Goal: Use online tool/utility: Utilize a website feature to perform a specific function

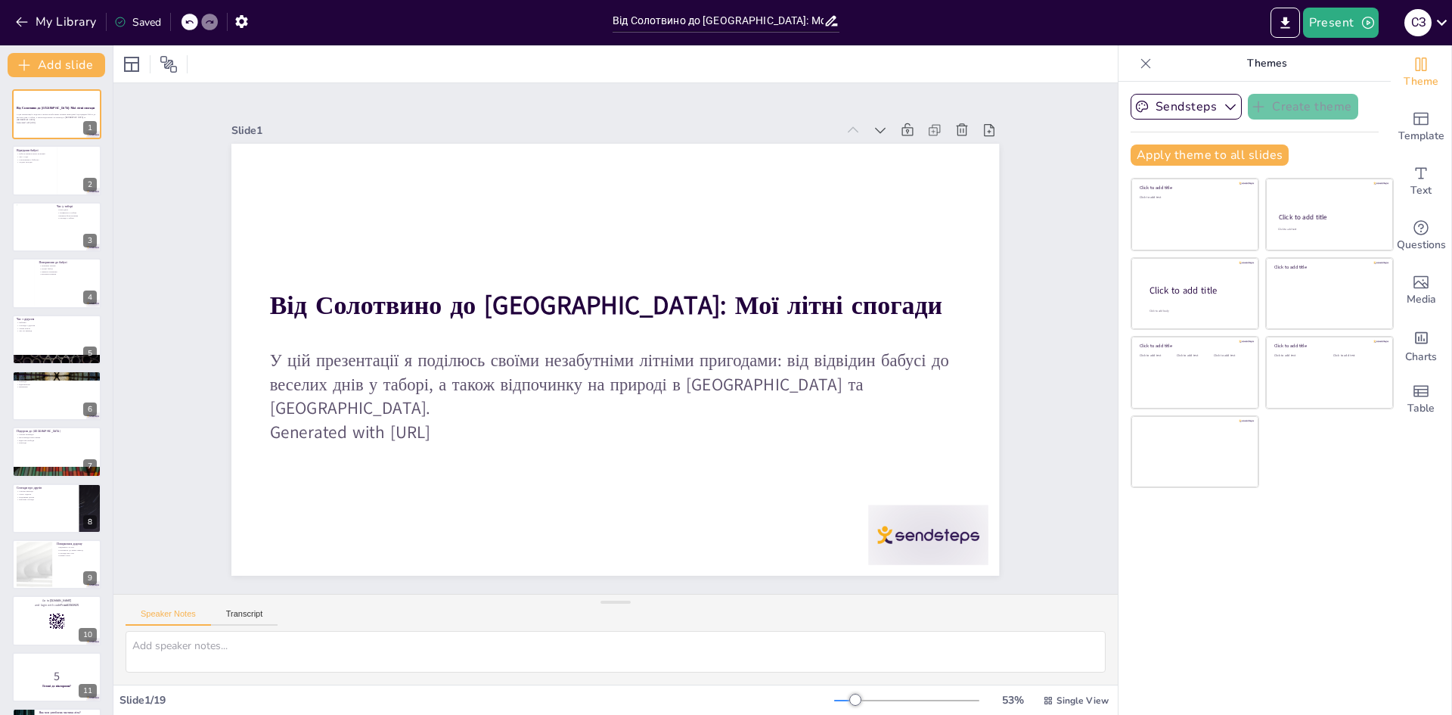
checkbox input "true"
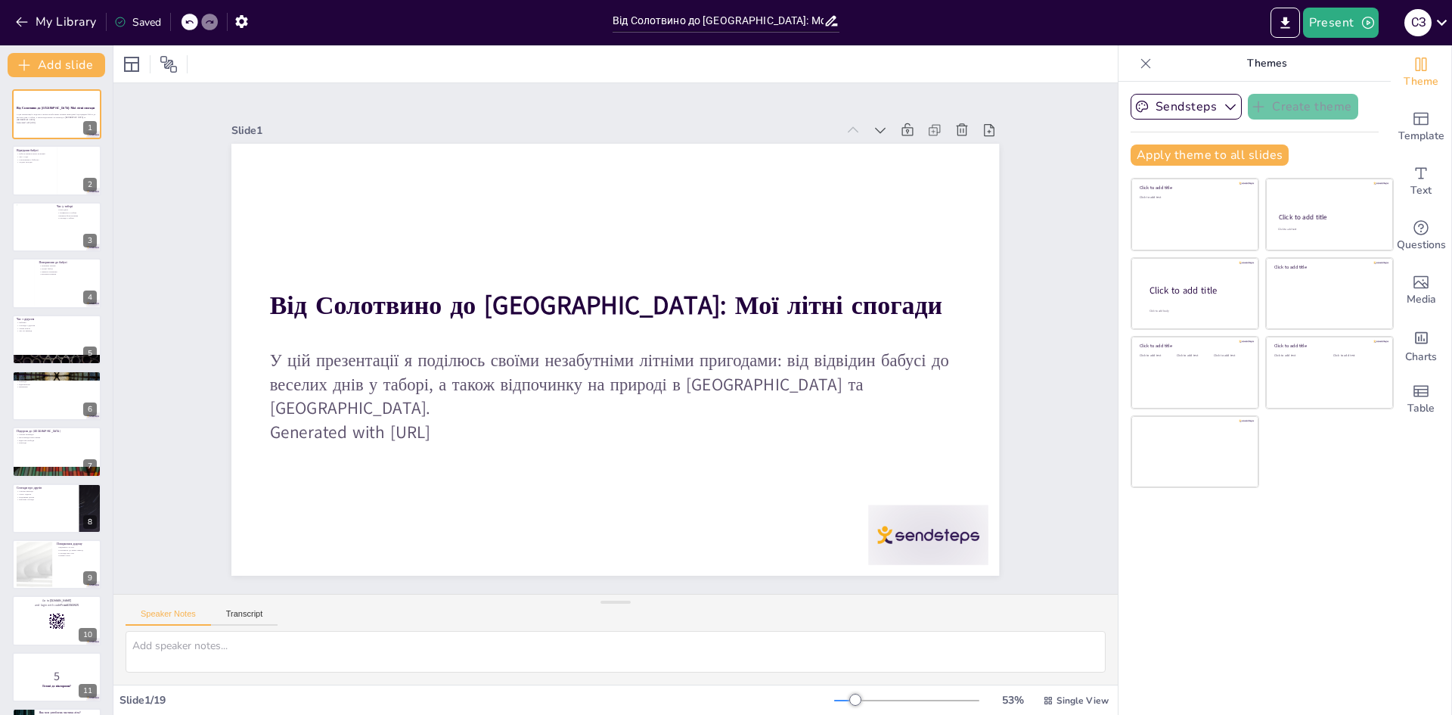
checkbox input "true"
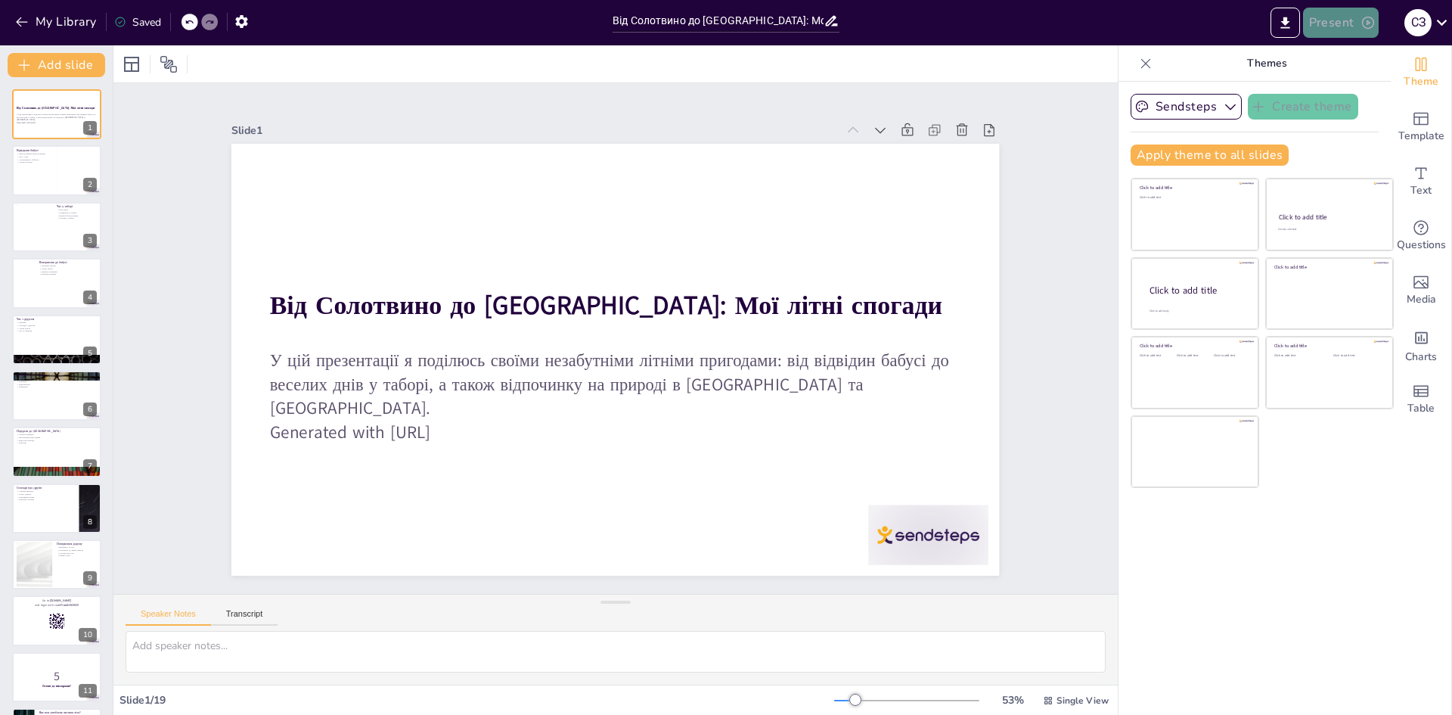
click at [1334, 21] on button "Present" at bounding box center [1341, 23] width 76 height 30
click at [1353, 97] on li "Play presentation" at bounding box center [1363, 93] width 119 height 24
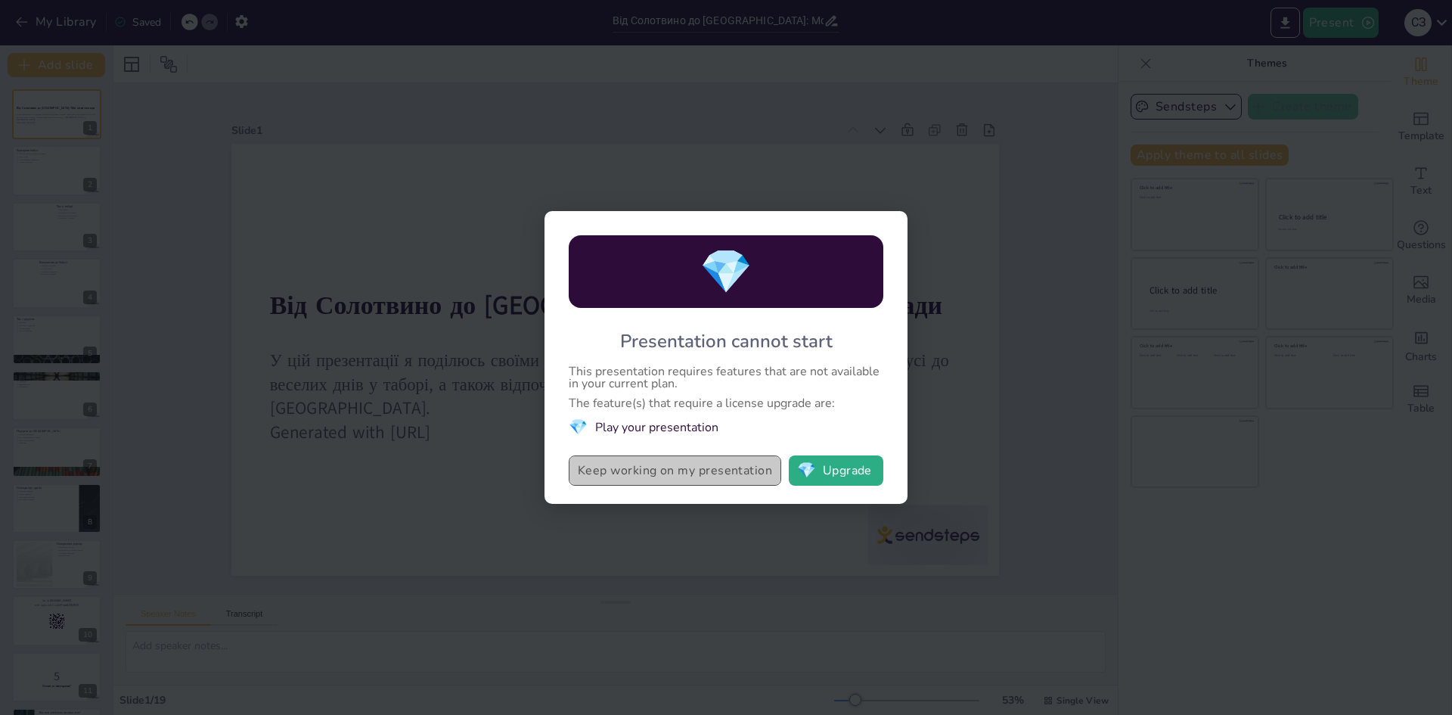
click at [722, 485] on button "Keep working on my presentation" at bounding box center [675, 470] width 212 height 30
checkbox input "true"
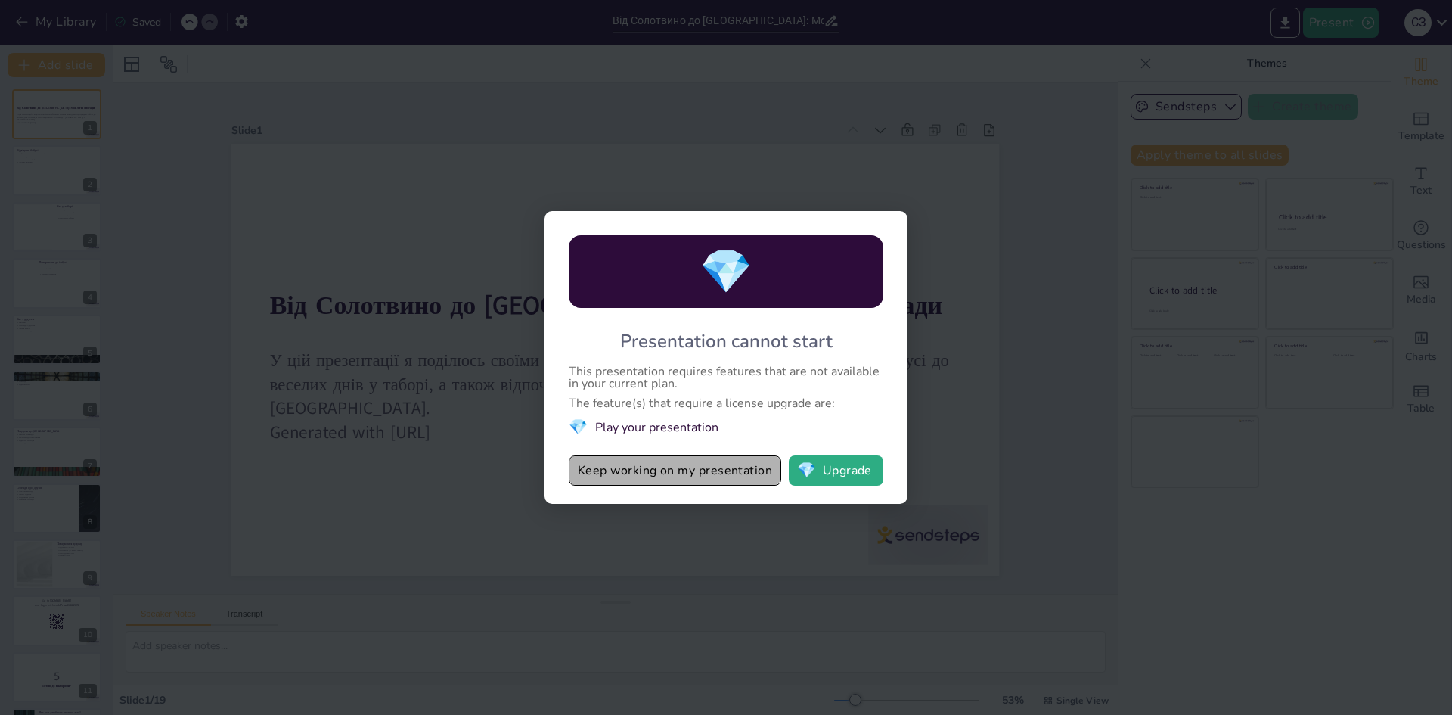
checkbox input "true"
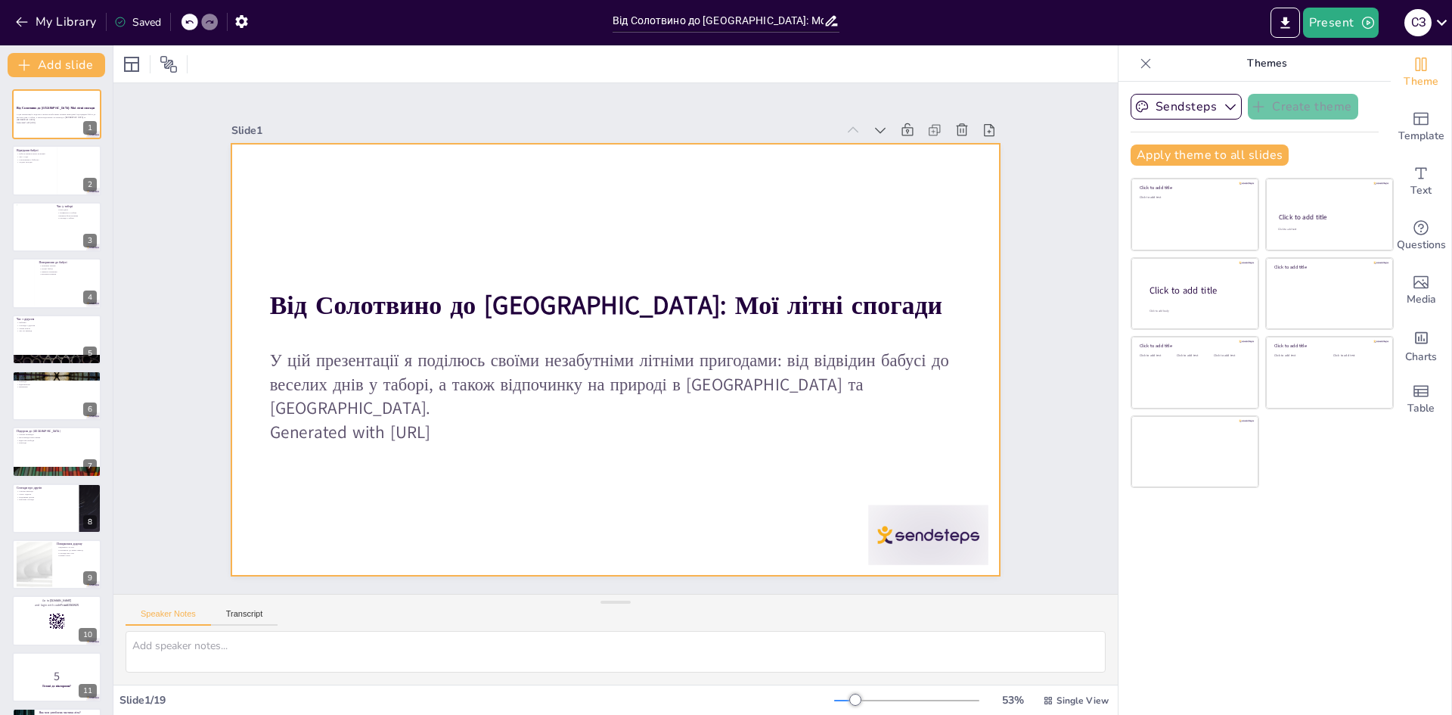
checkbox input "true"
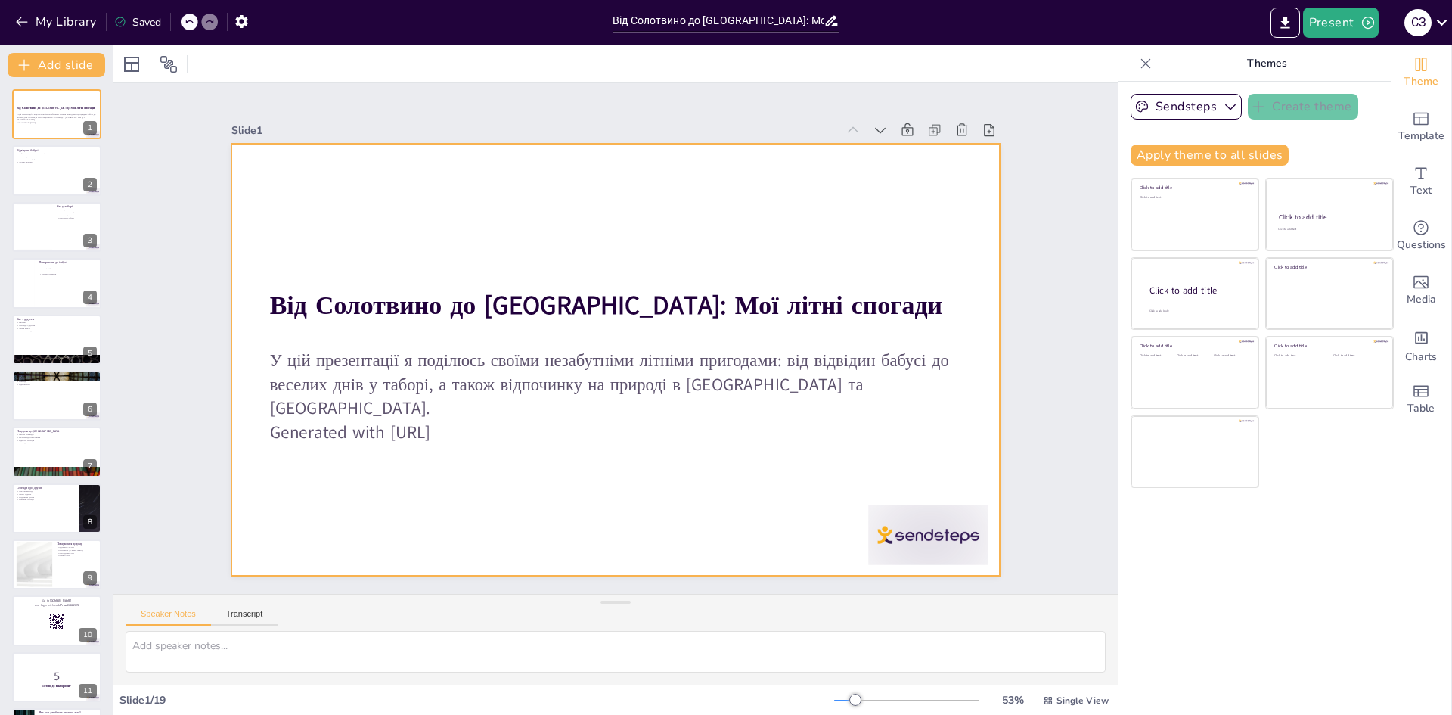
checkbox input "true"
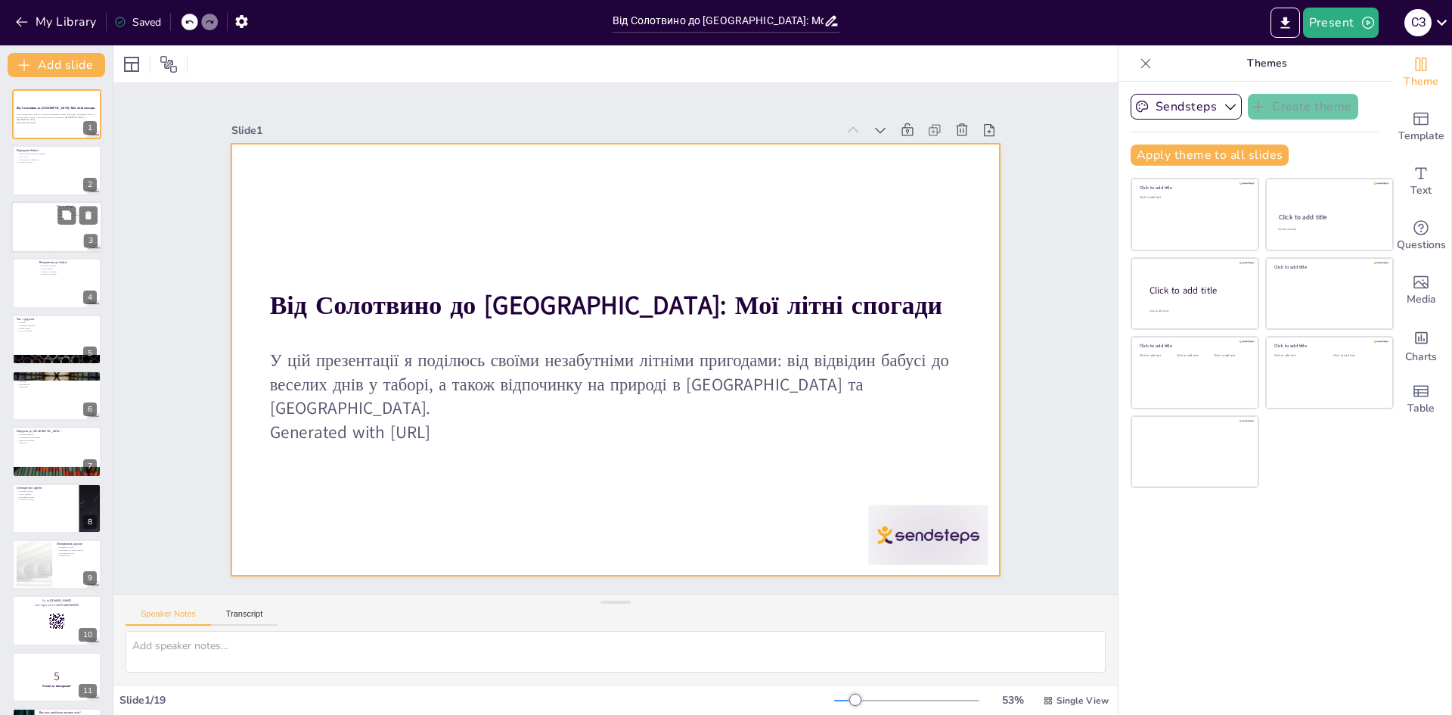
checkbox input "true"
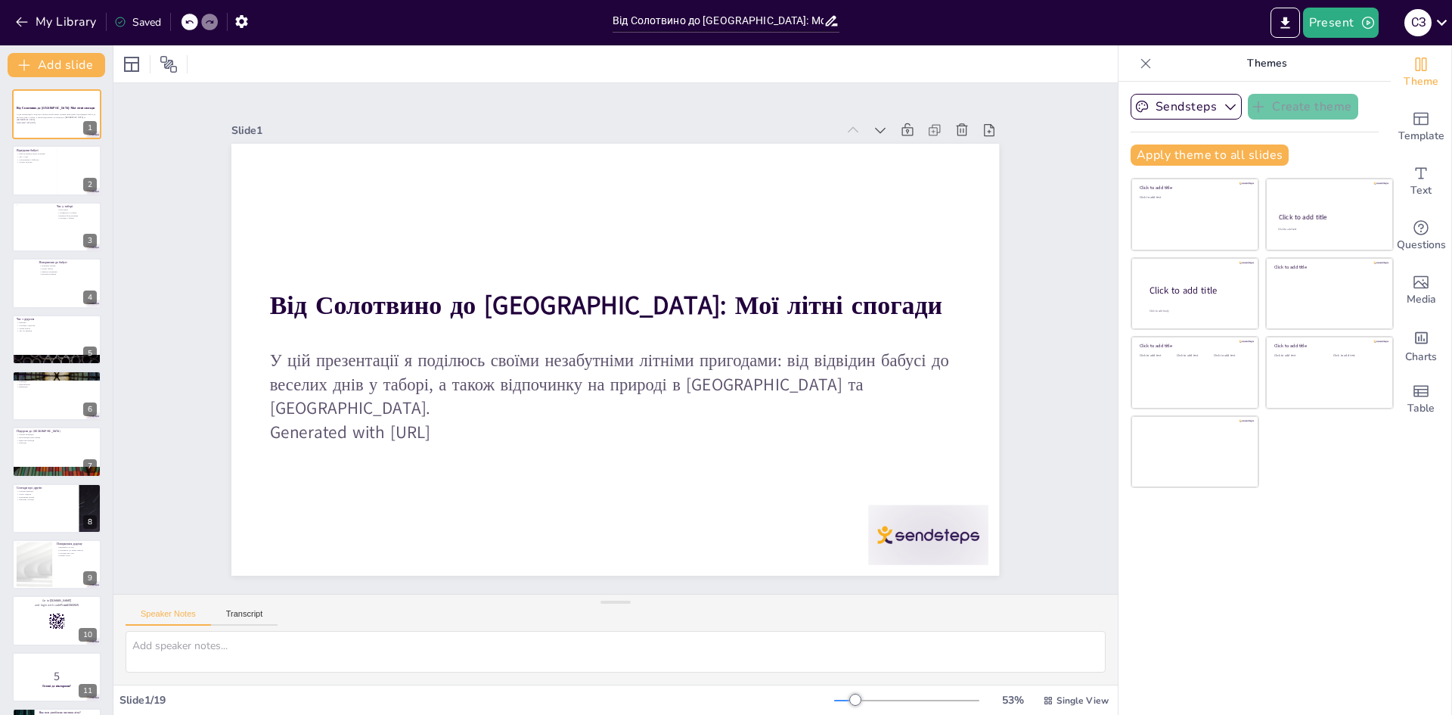
checkbox input "true"
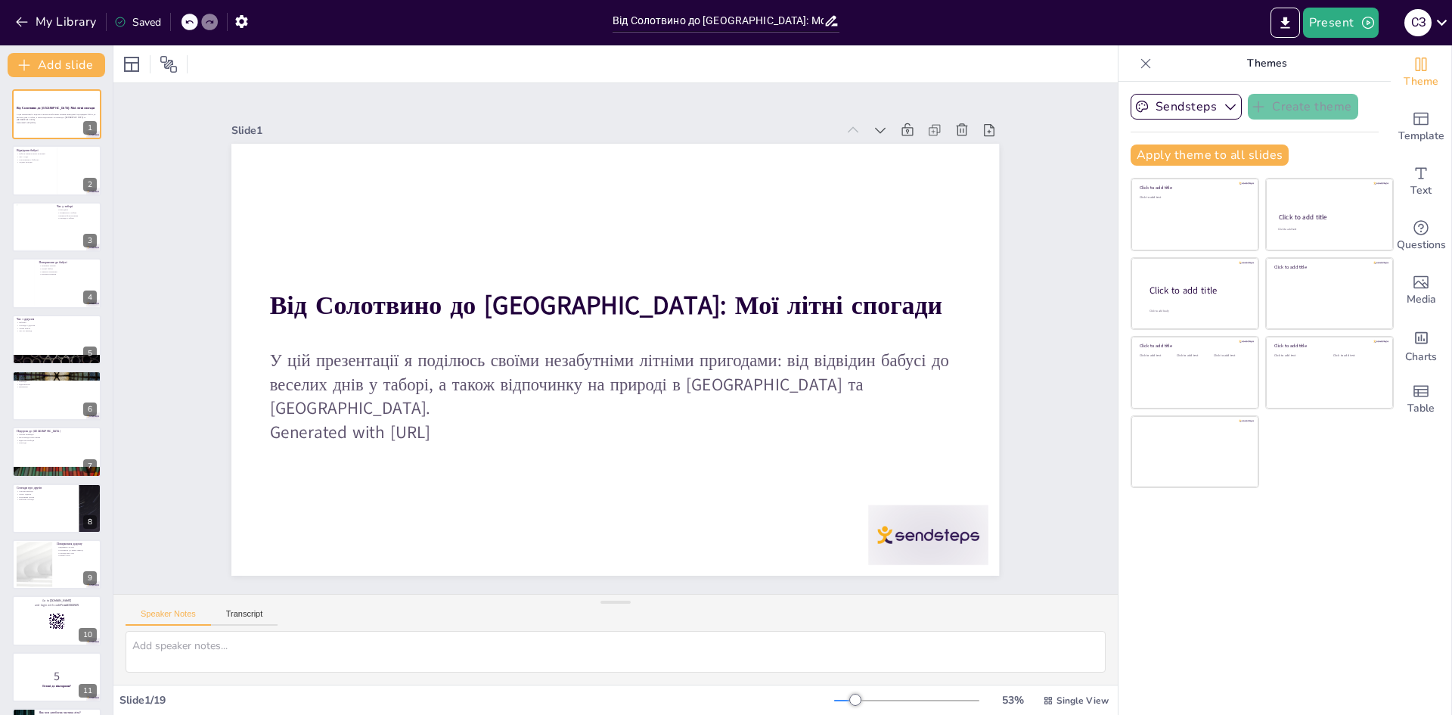
checkbox input "true"
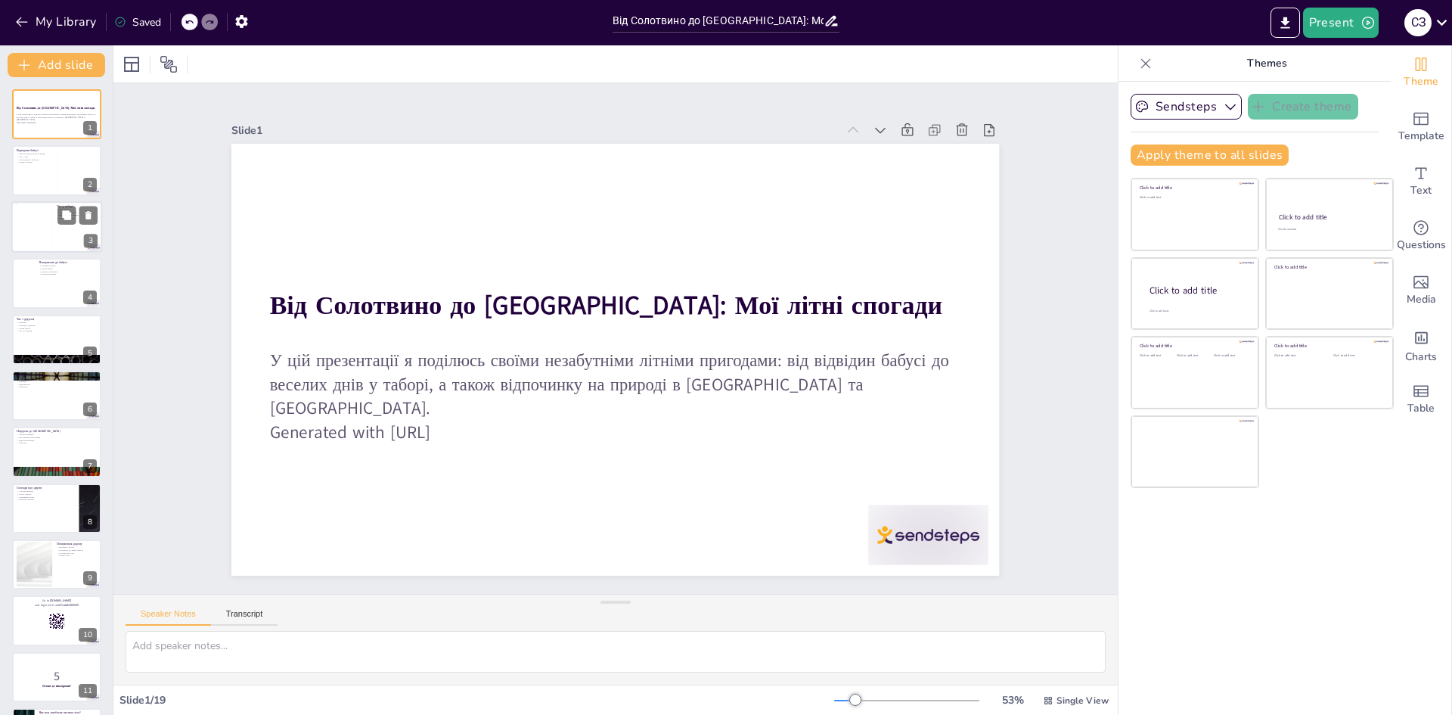
checkbox input "true"
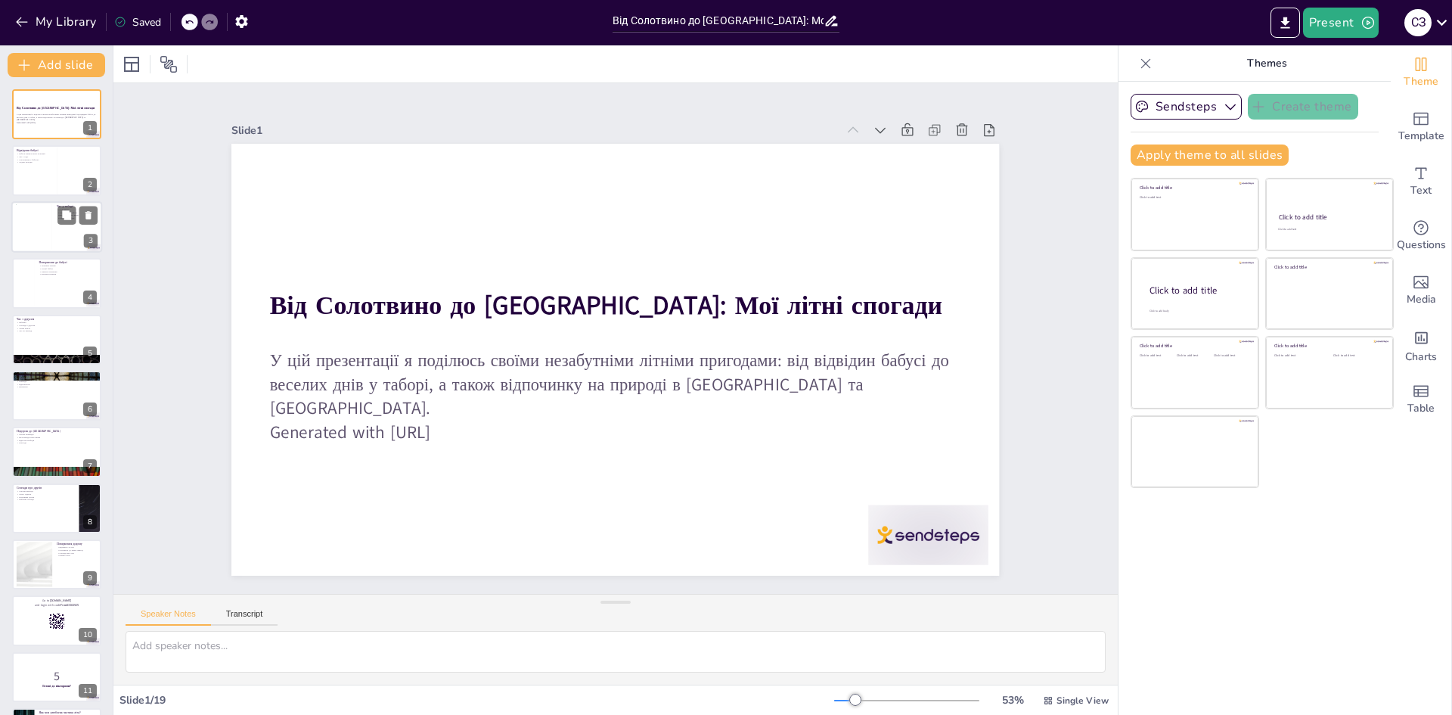
checkbox input "true"
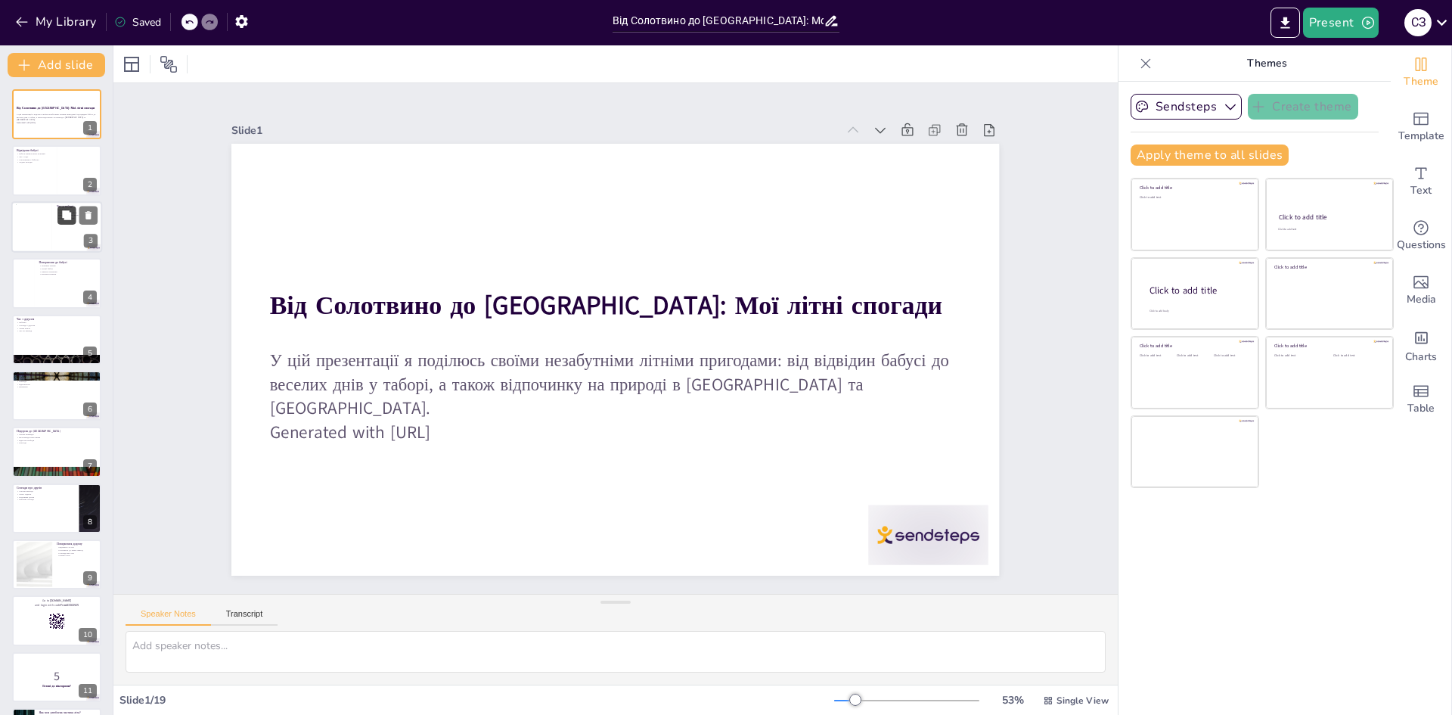
checkbox input "true"
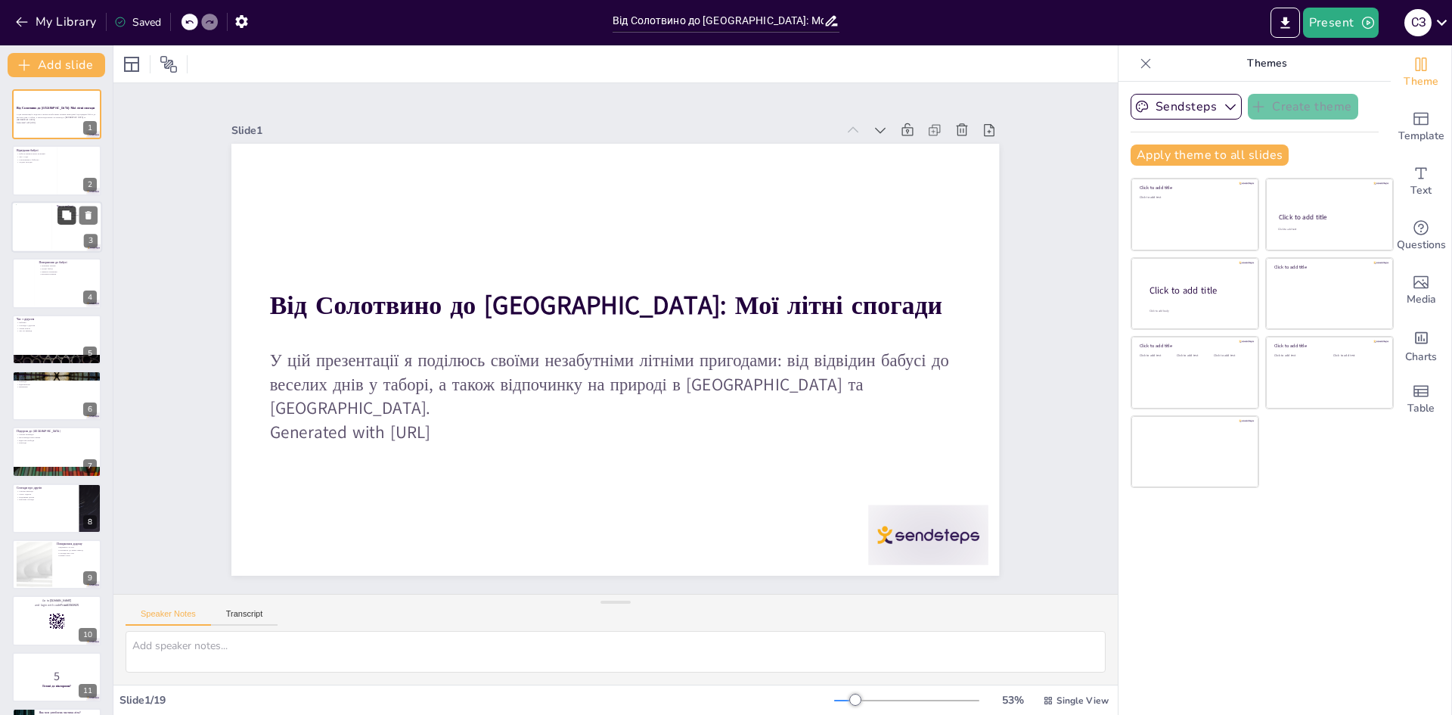
click at [58, 219] on button at bounding box center [66, 215] width 18 height 18
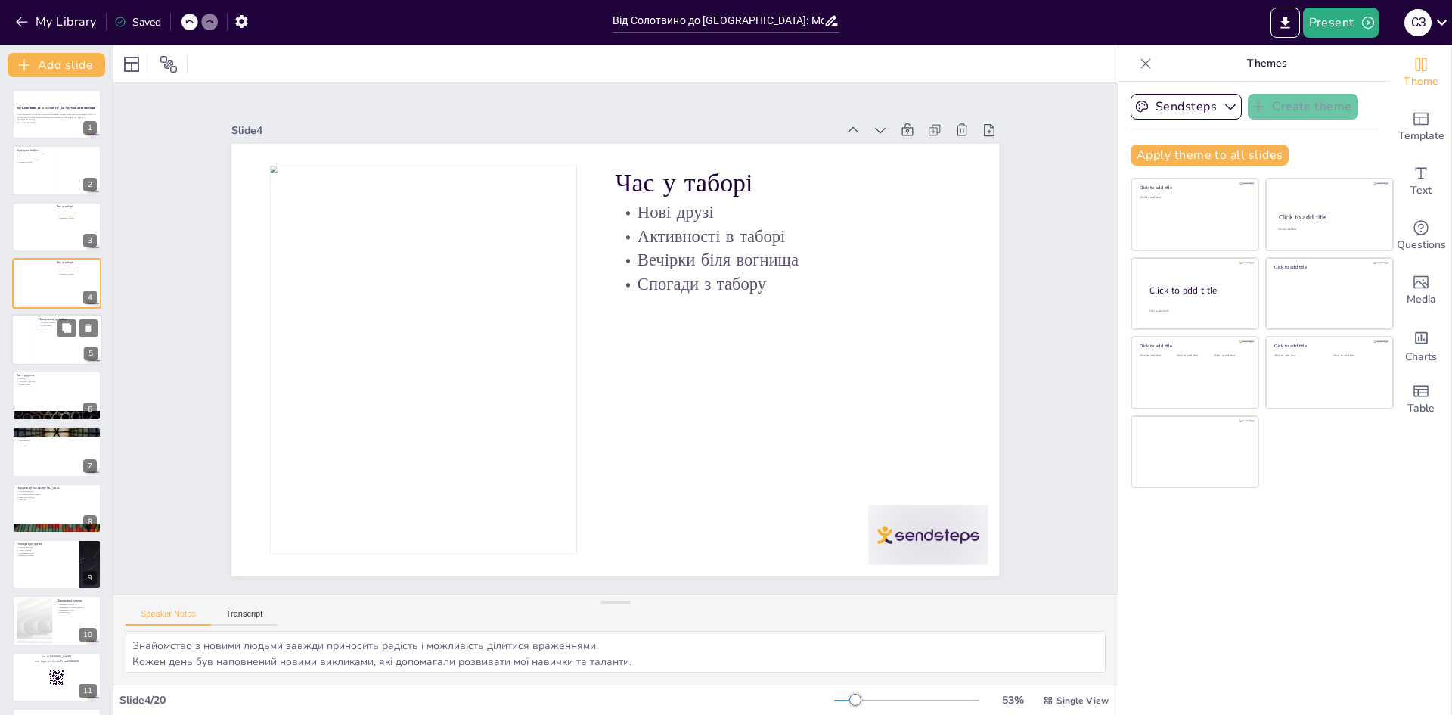
checkbox input "true"
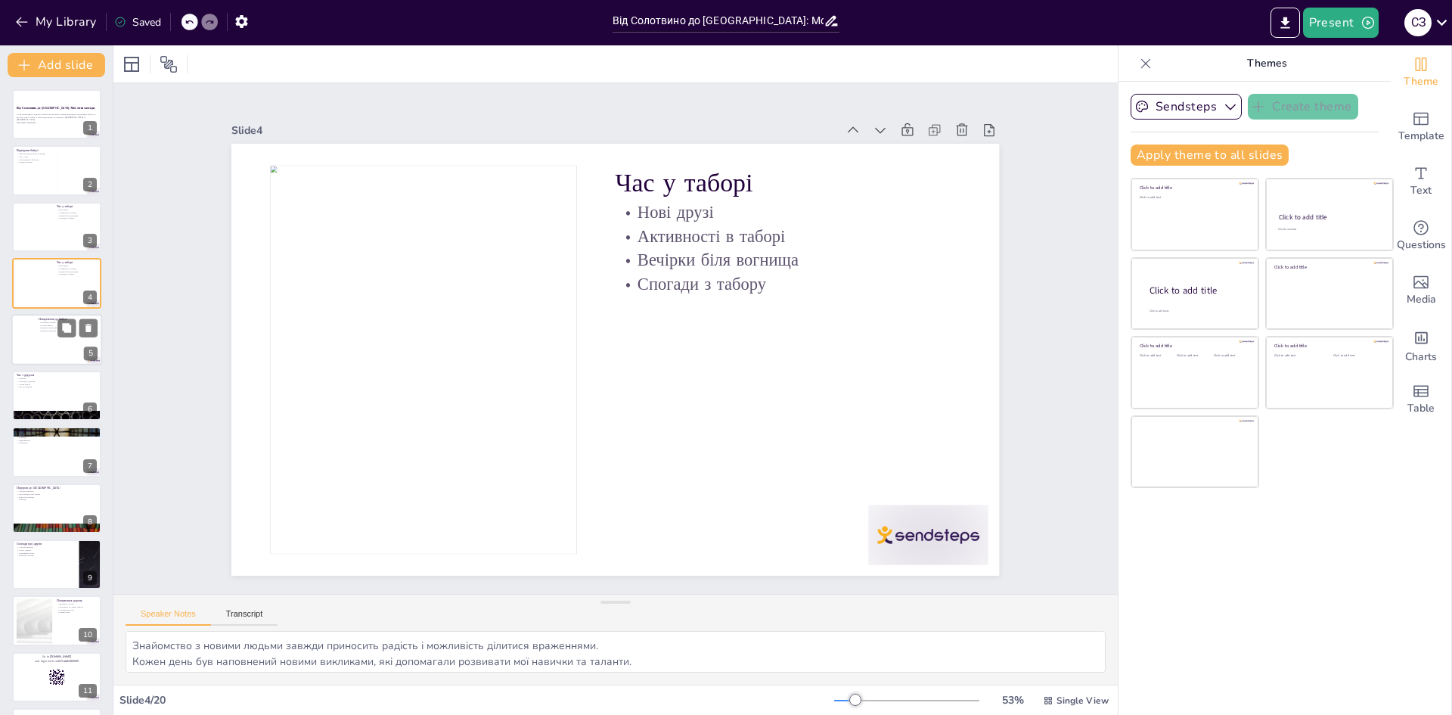
checkbox input "true"
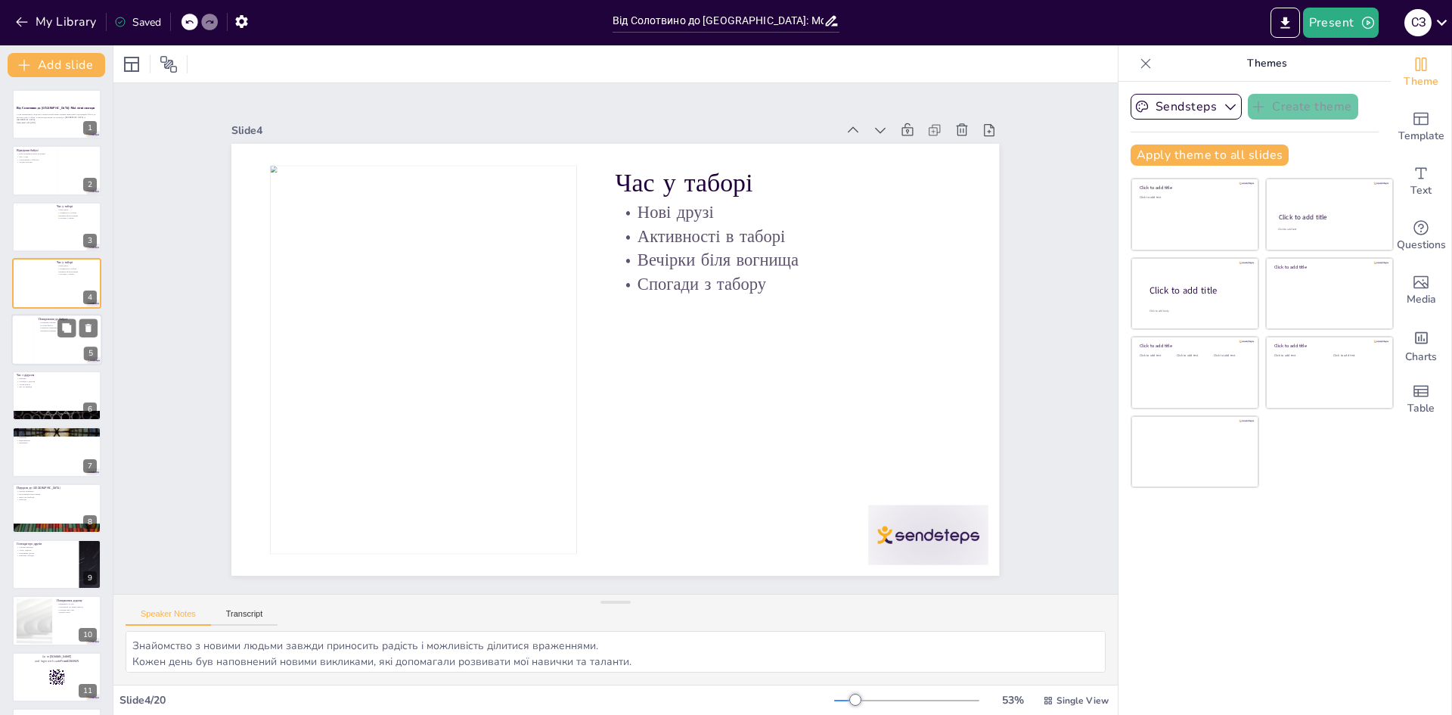
checkbox input "true"
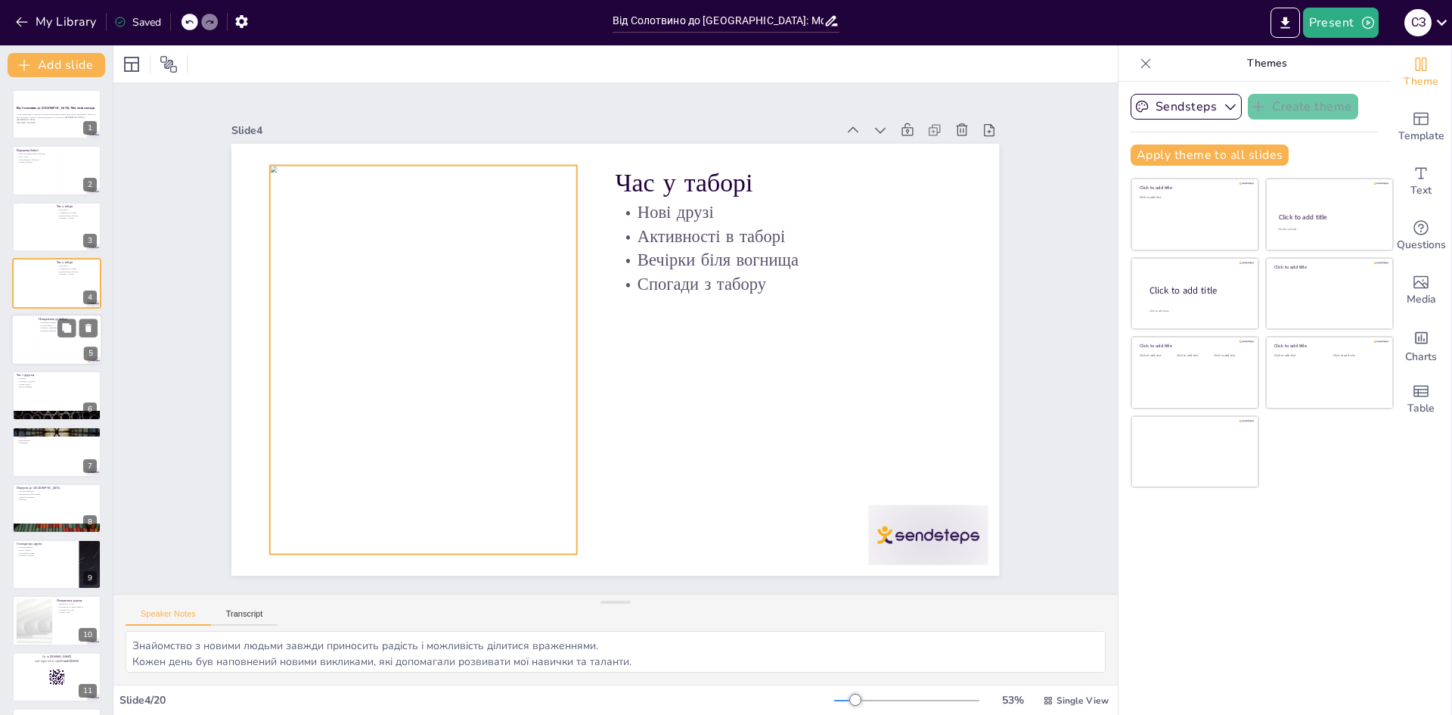
checkbox input "true"
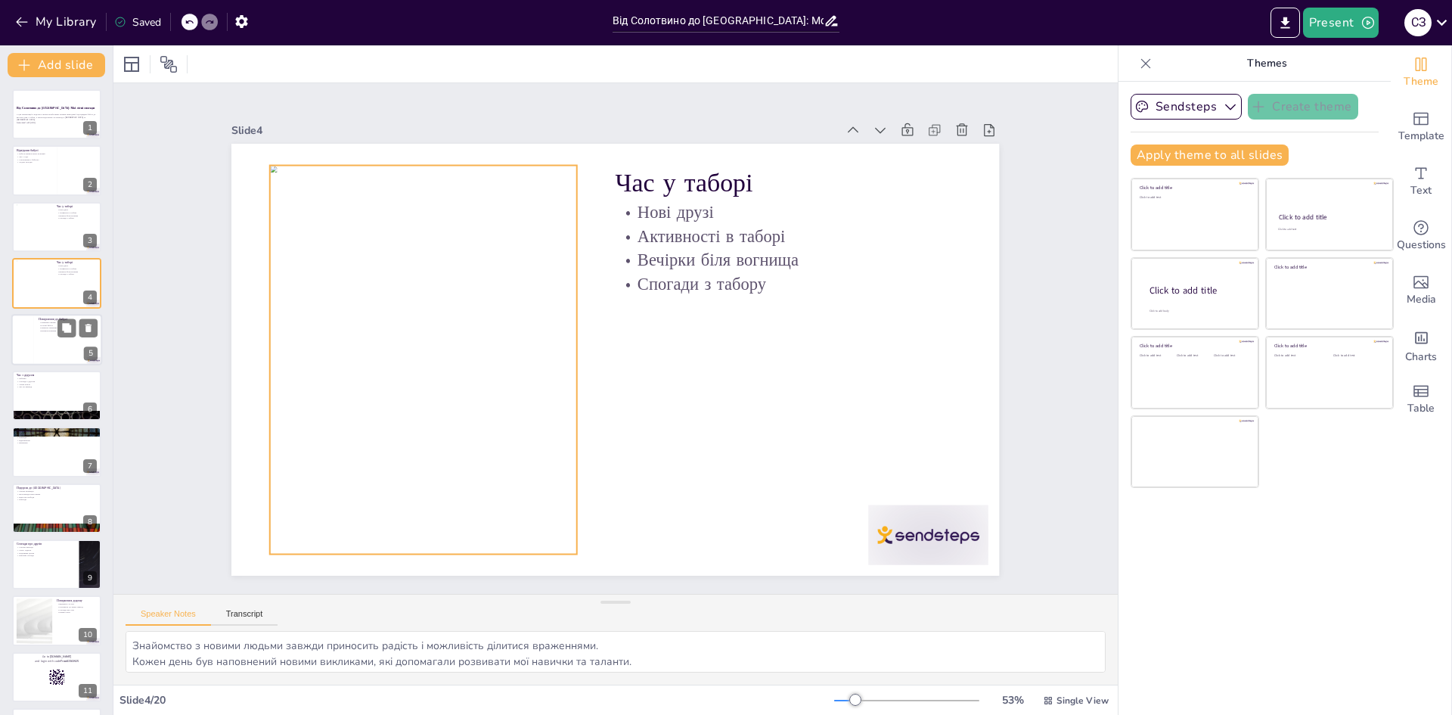
checkbox input "true"
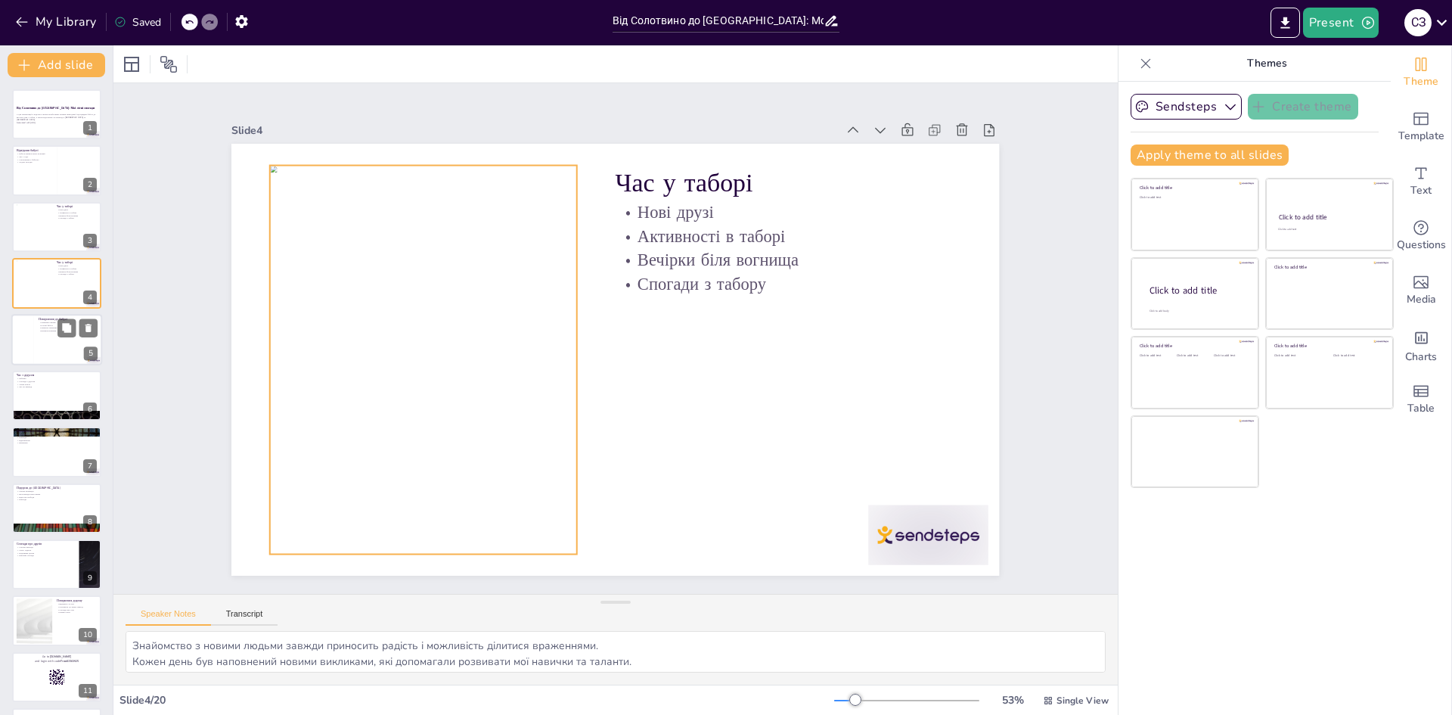
checkbox input "true"
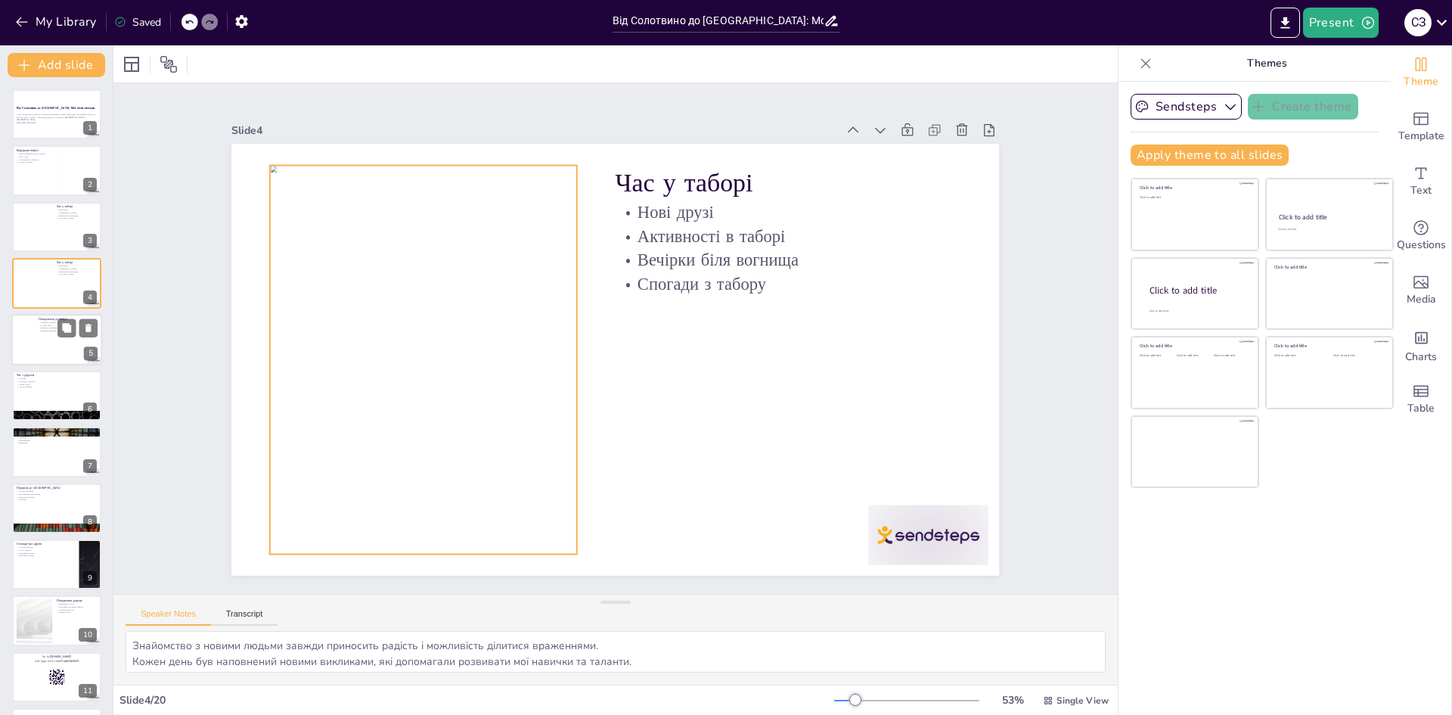
checkbox input "true"
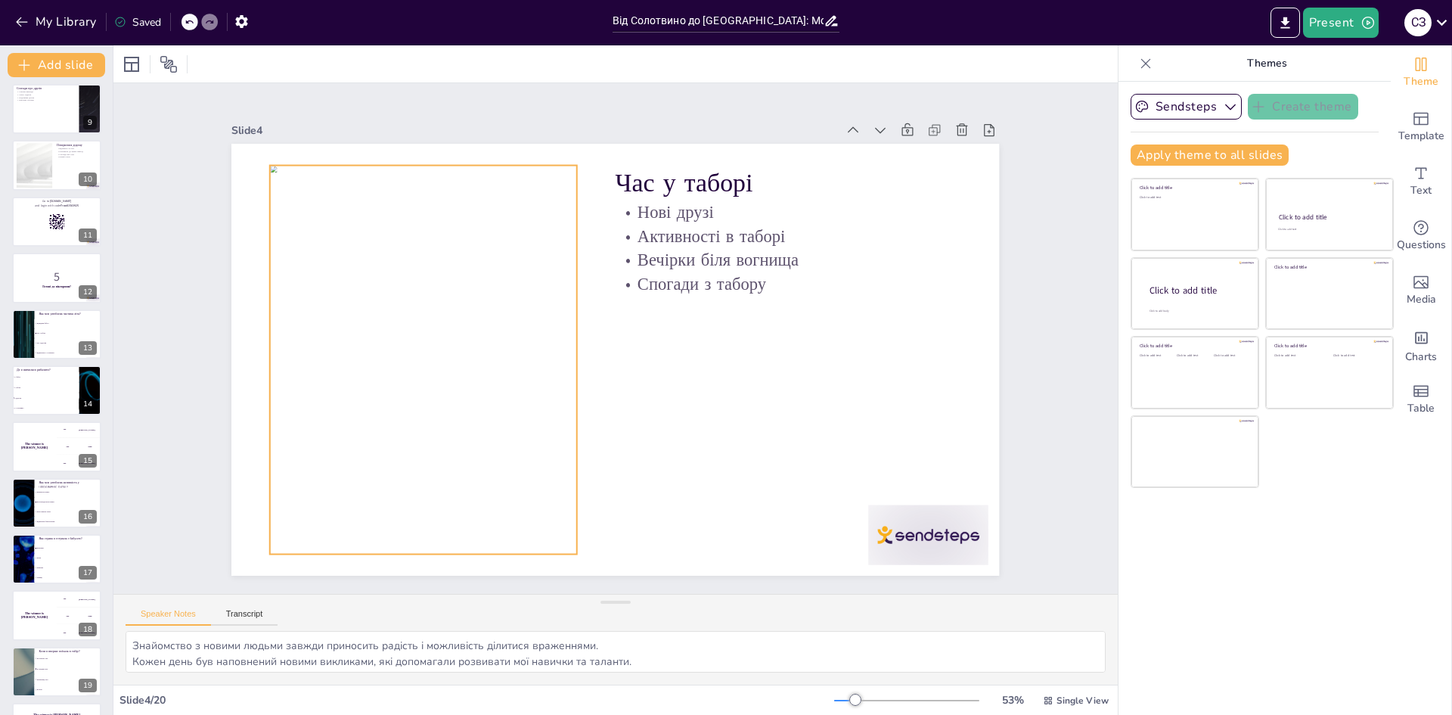
checkbox input "true"
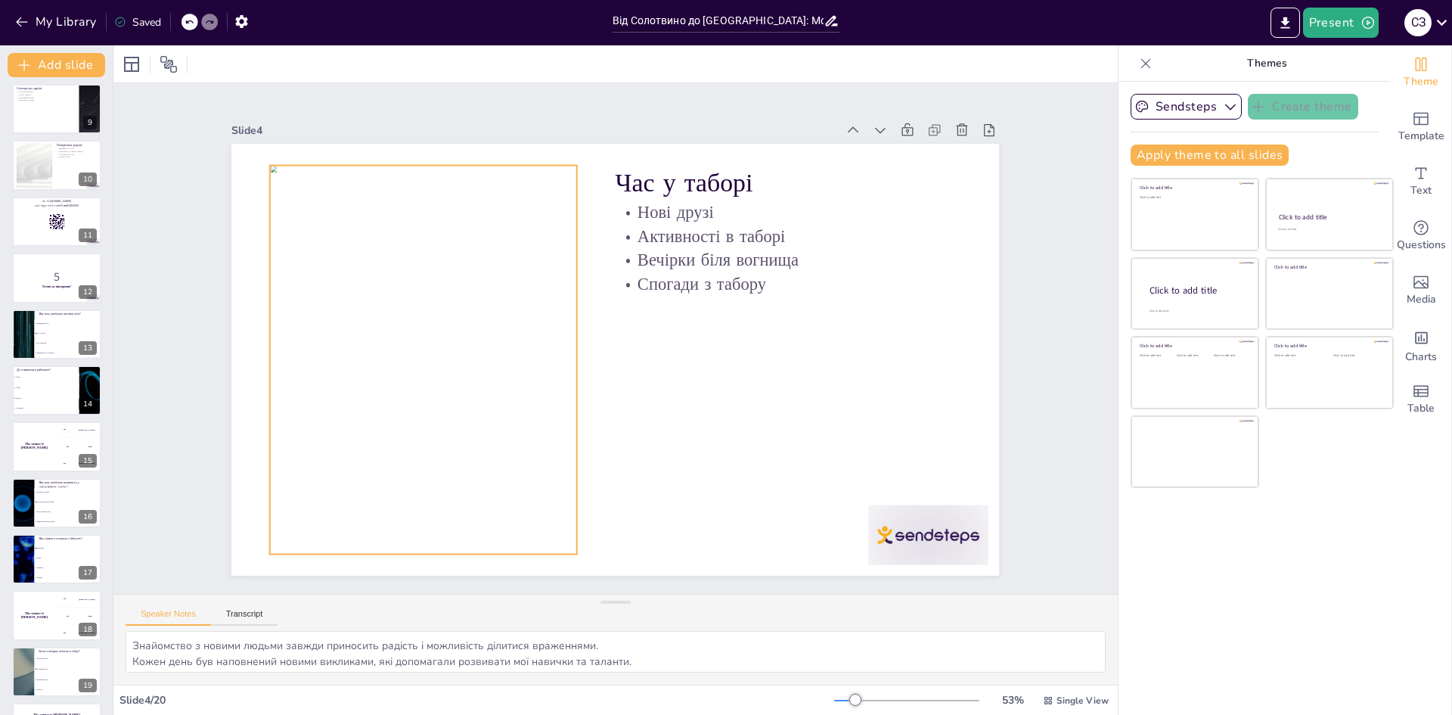
checkbox input "true"
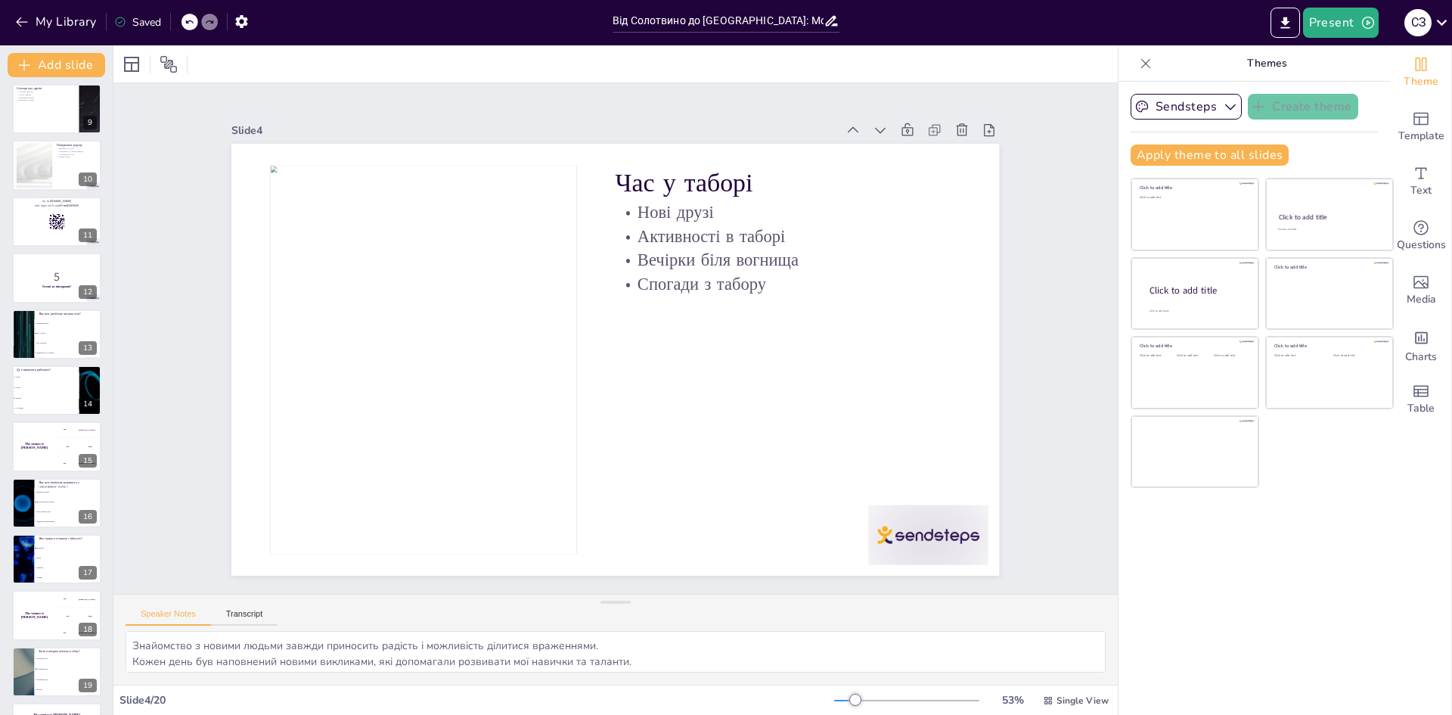
scroll to position [506, 0]
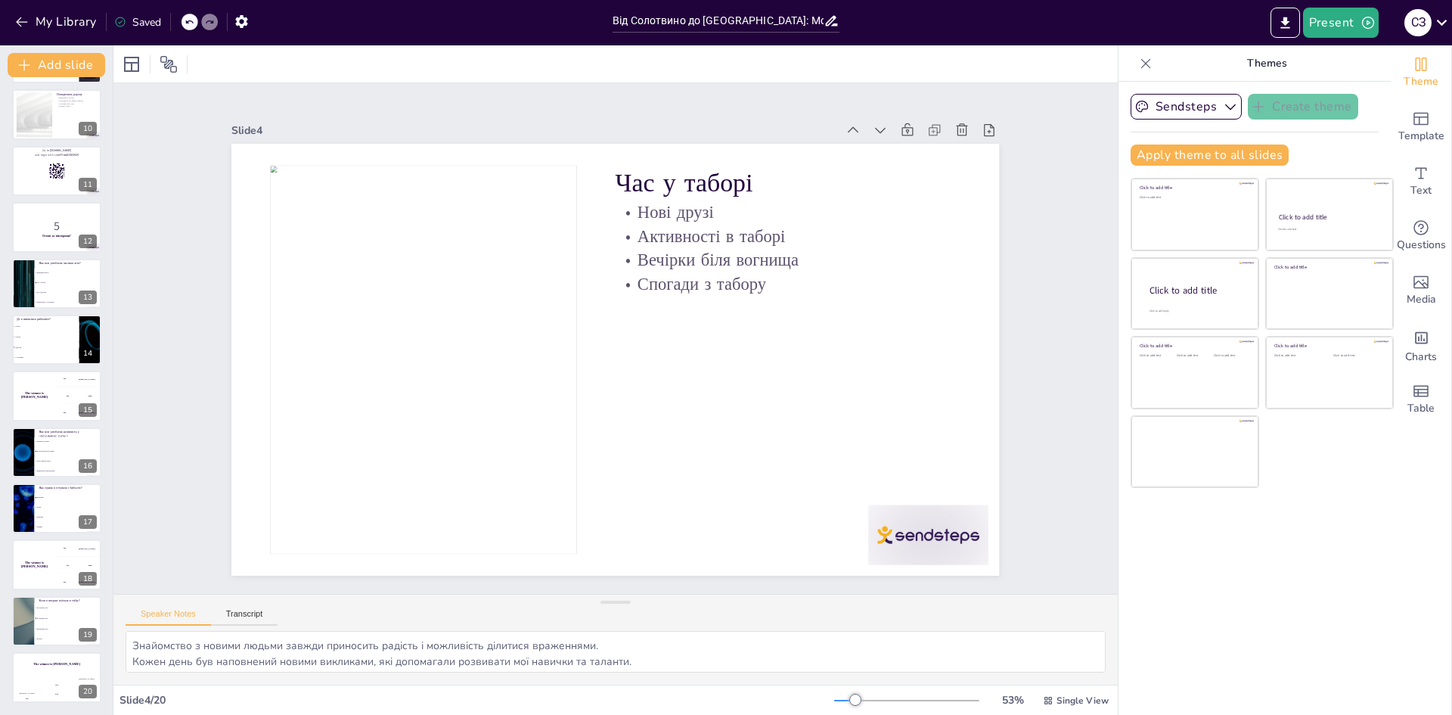
checkbox input "true"
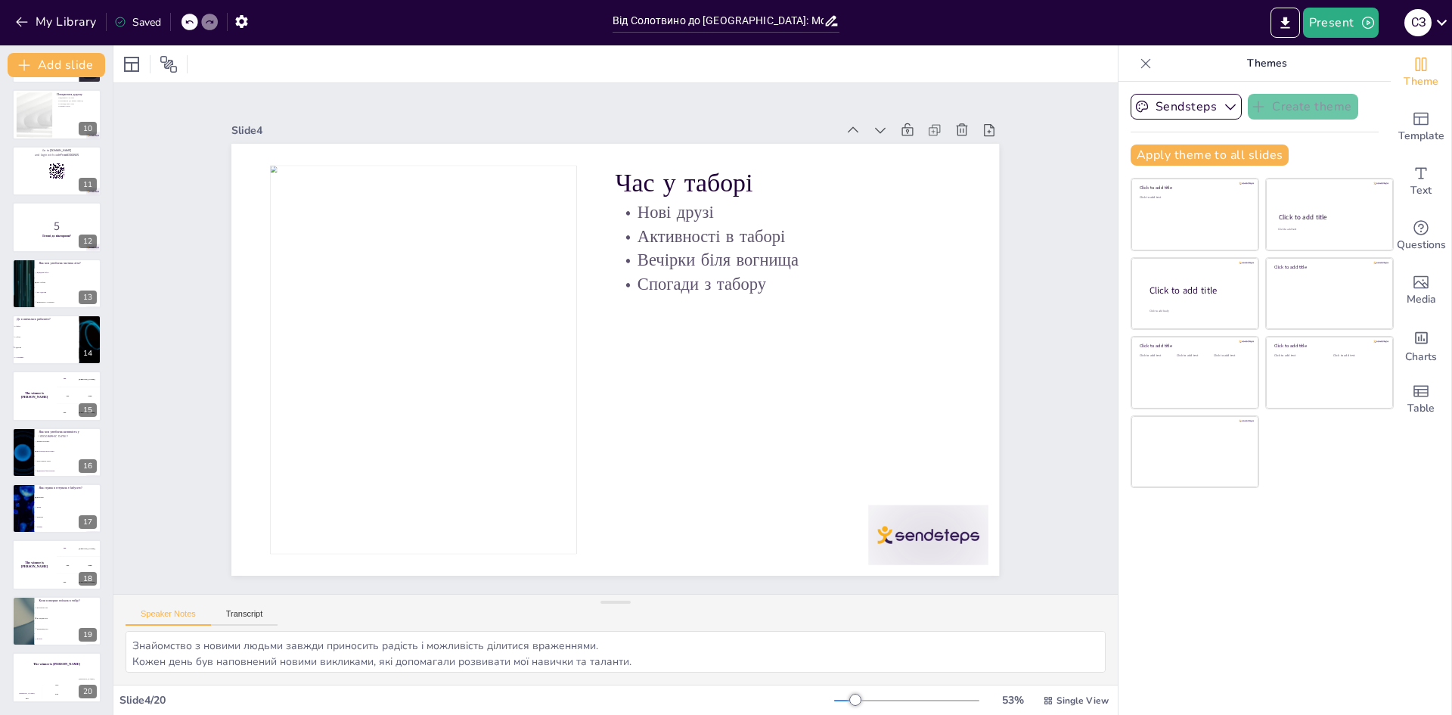
click at [50, 253] on div "Від Солотвино до [GEOGRAPHIC_DATA]: Мої літні спогади У цій презентації я поділ…" at bounding box center [56, 142] width 113 height 1119
checkbox input "true"
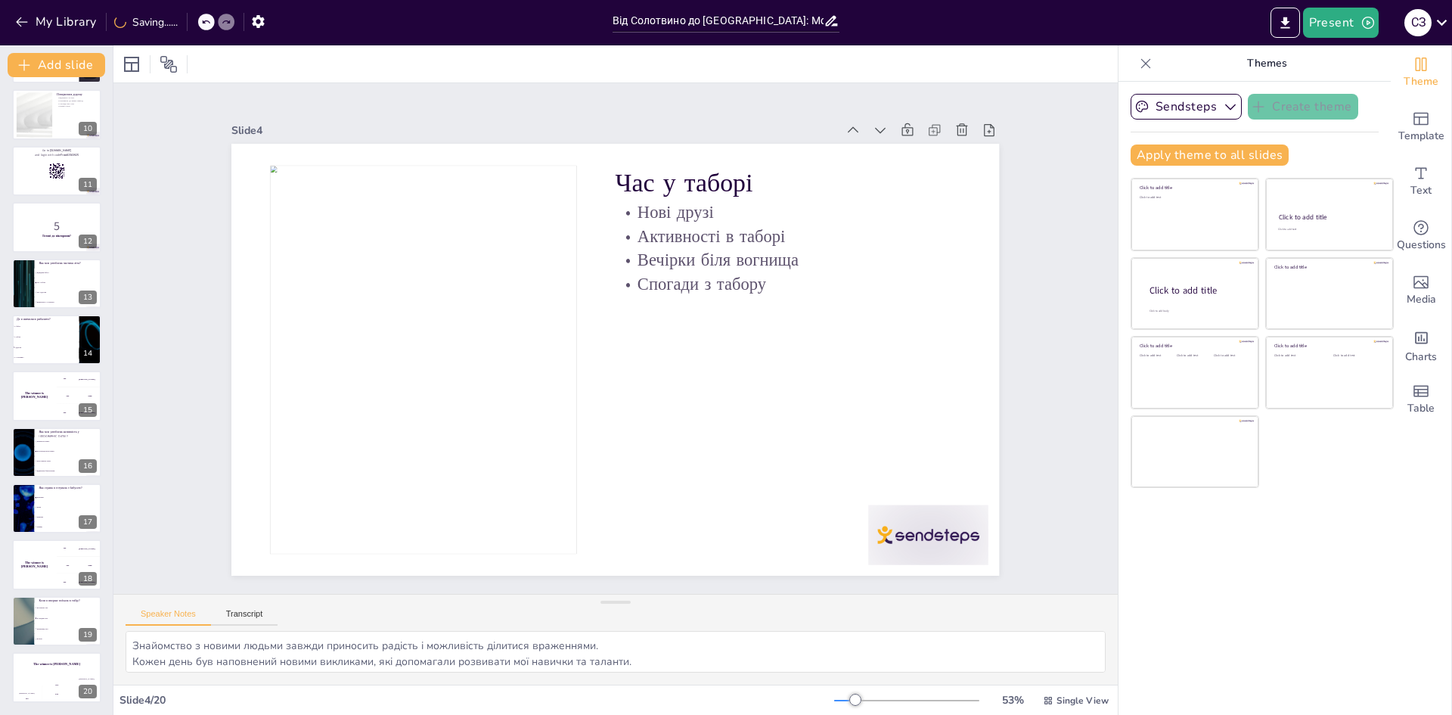
checkbox input "true"
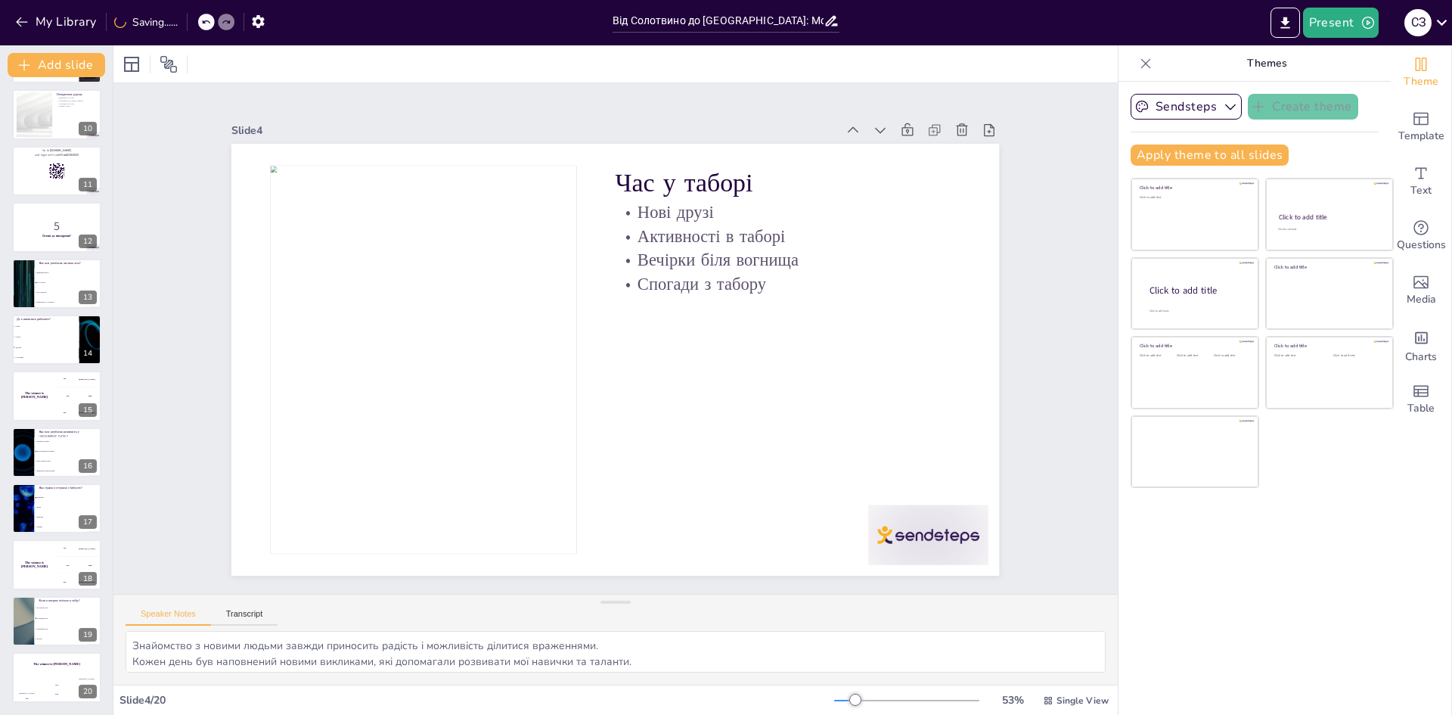
checkbox input "true"
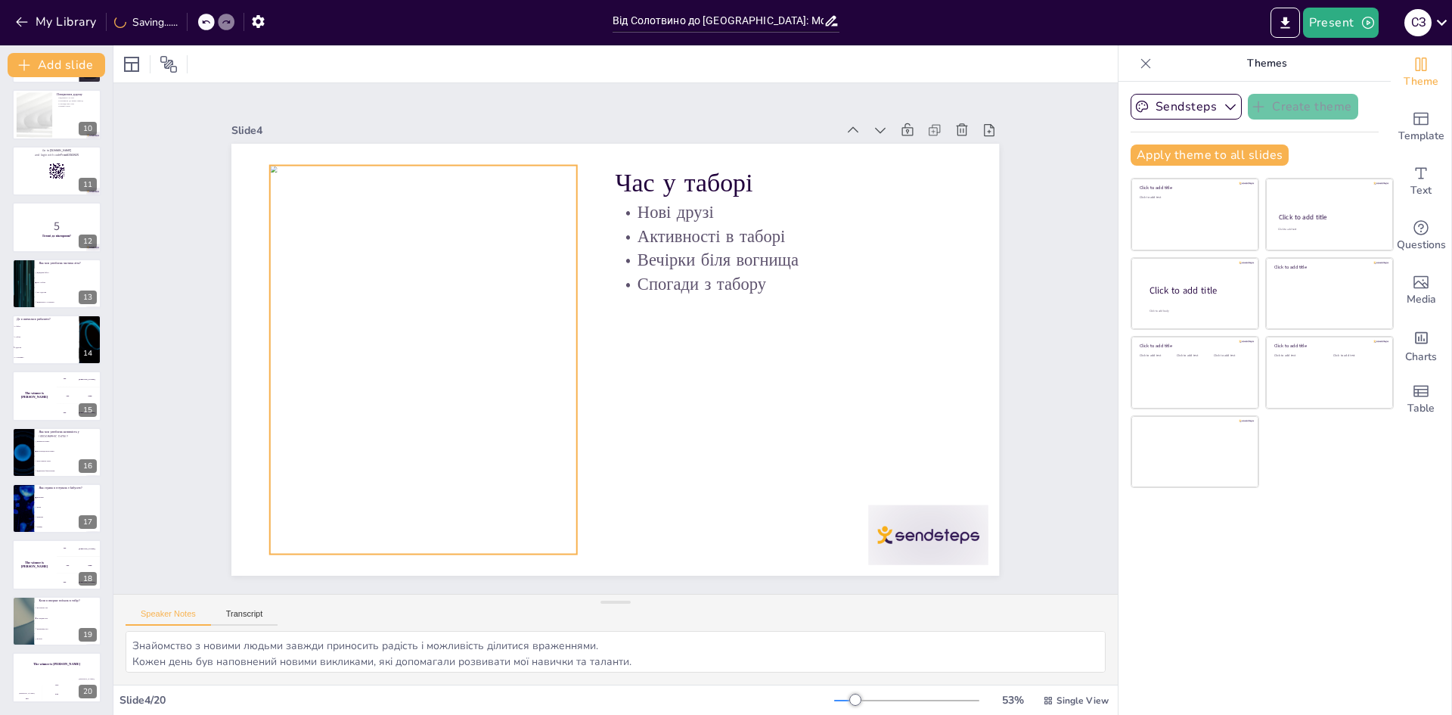
checkbox input "true"
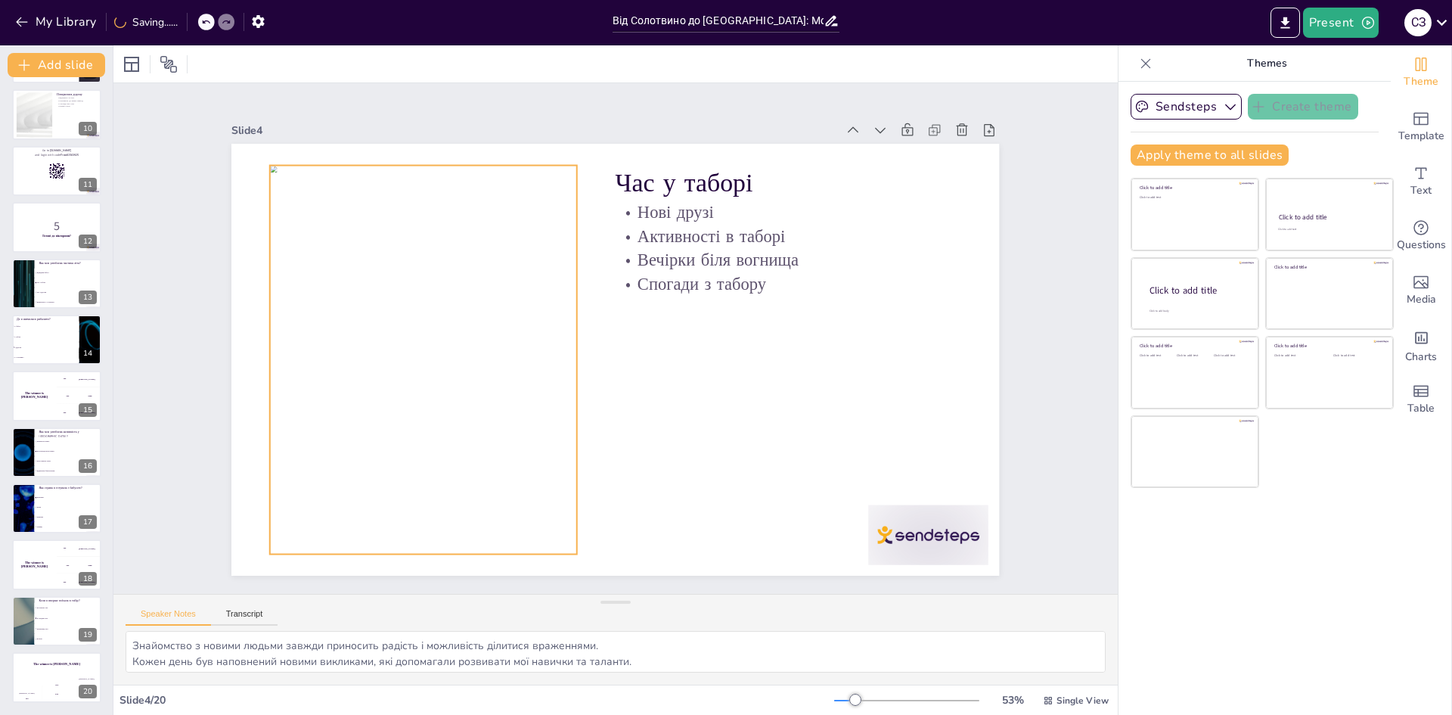
click at [449, 256] on div at bounding box center [423, 360] width 307 height 389
checkbox input "true"
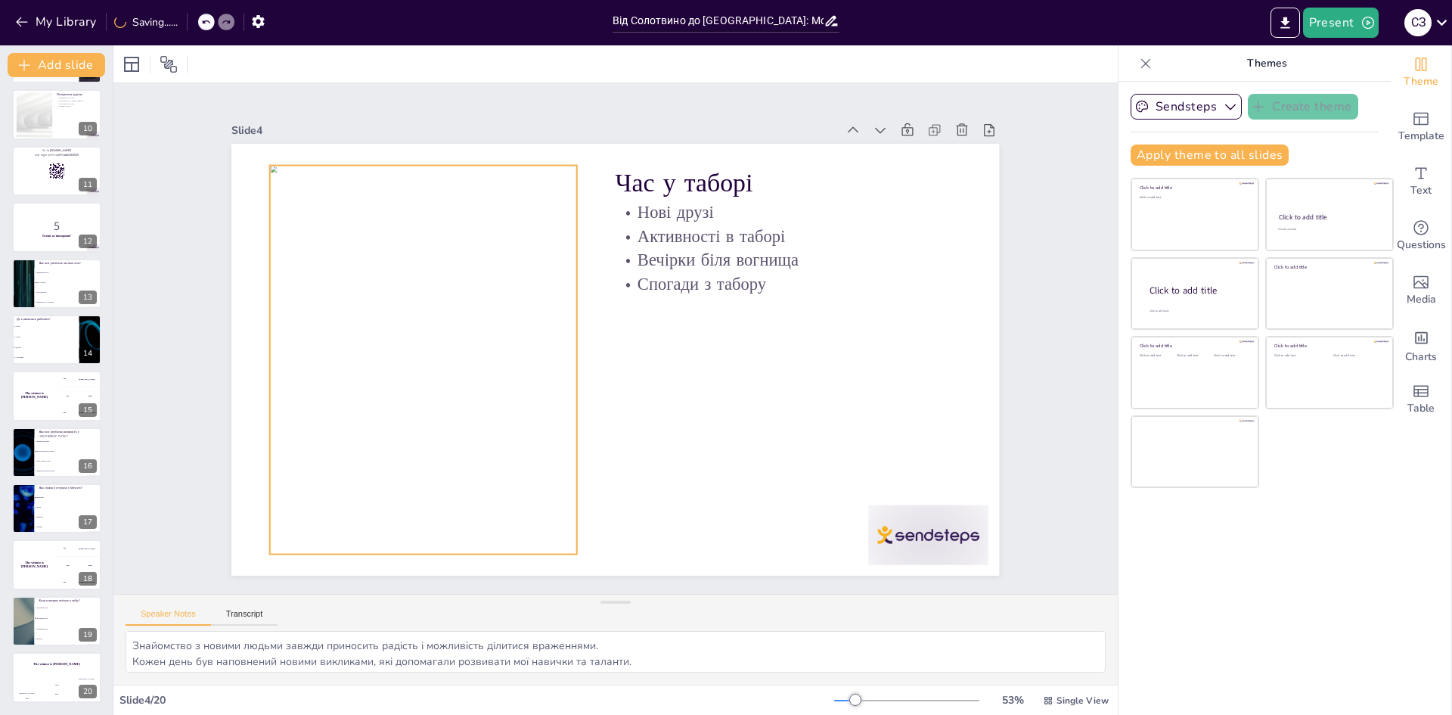
checkbox input "true"
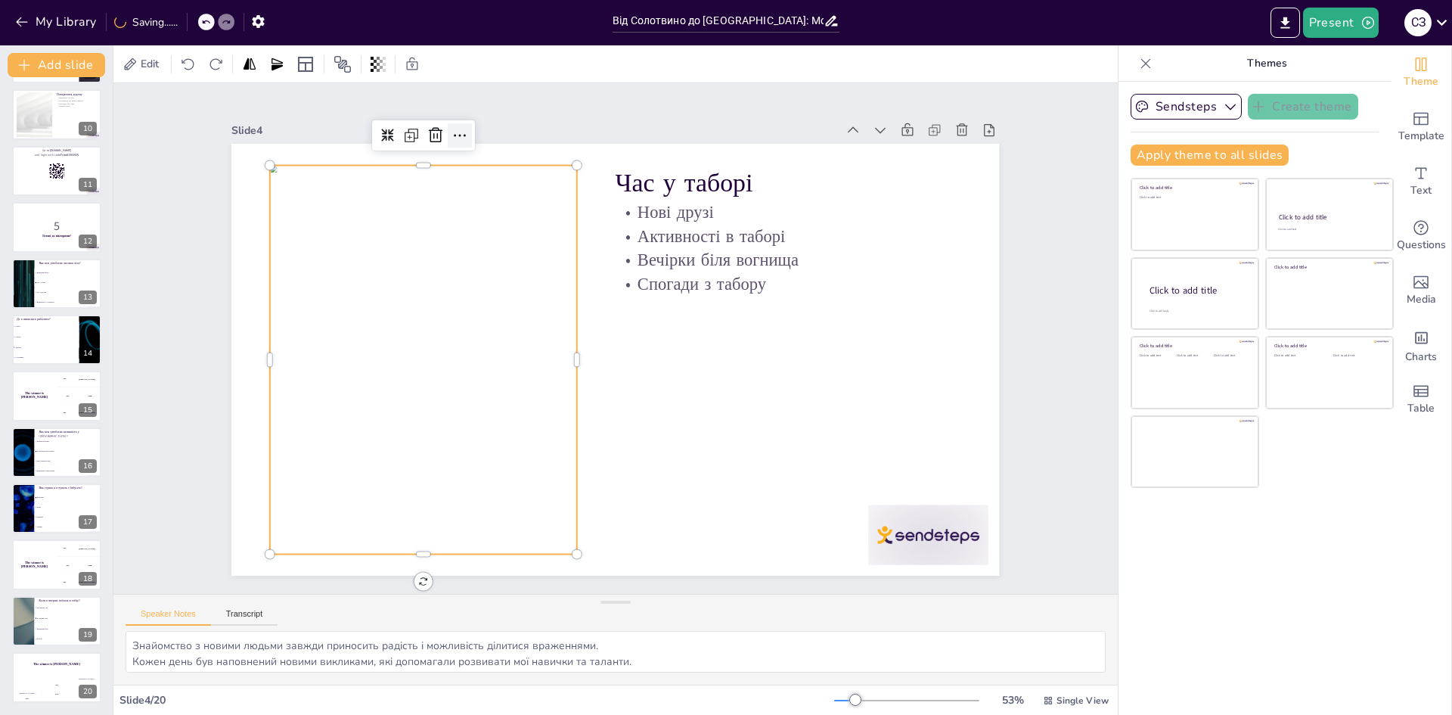
checkbox input "true"
click at [454, 134] on icon at bounding box center [460, 135] width 12 height 2
checkbox input "true"
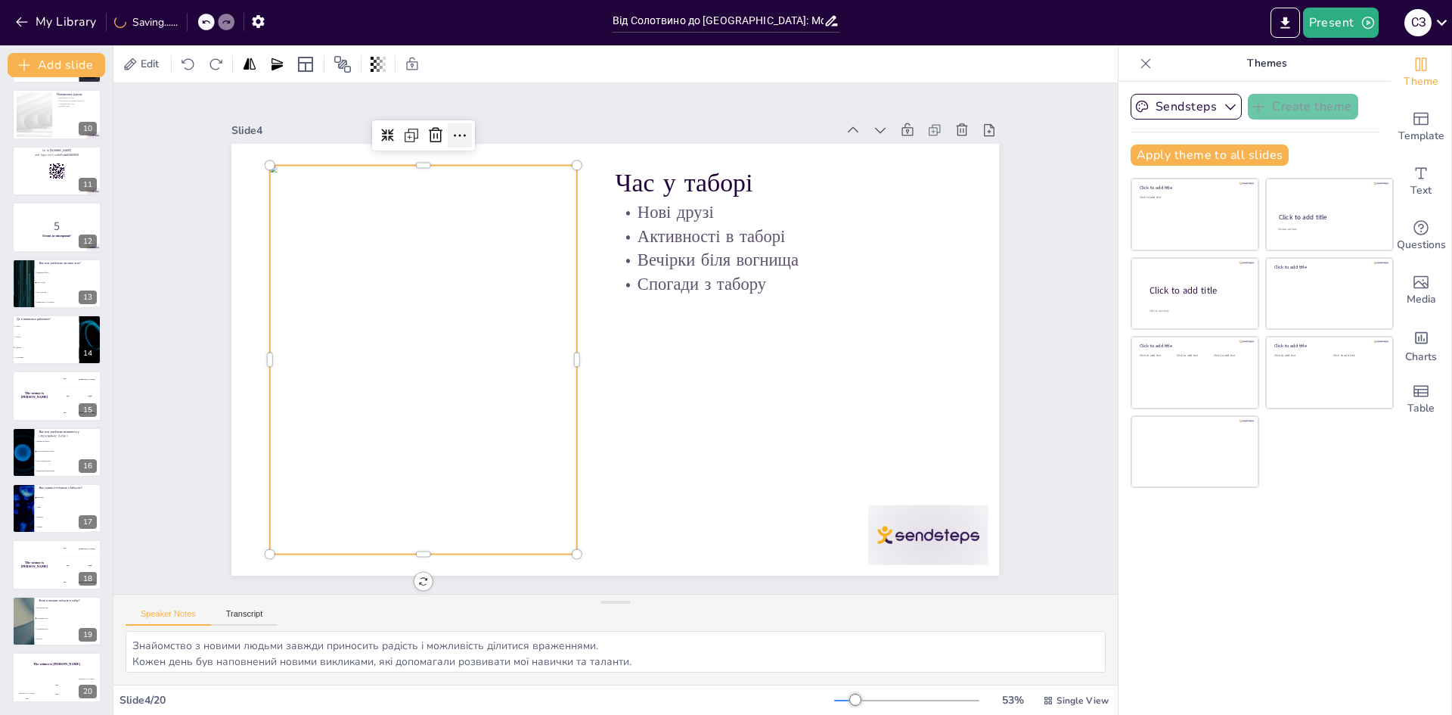
checkbox input "true"
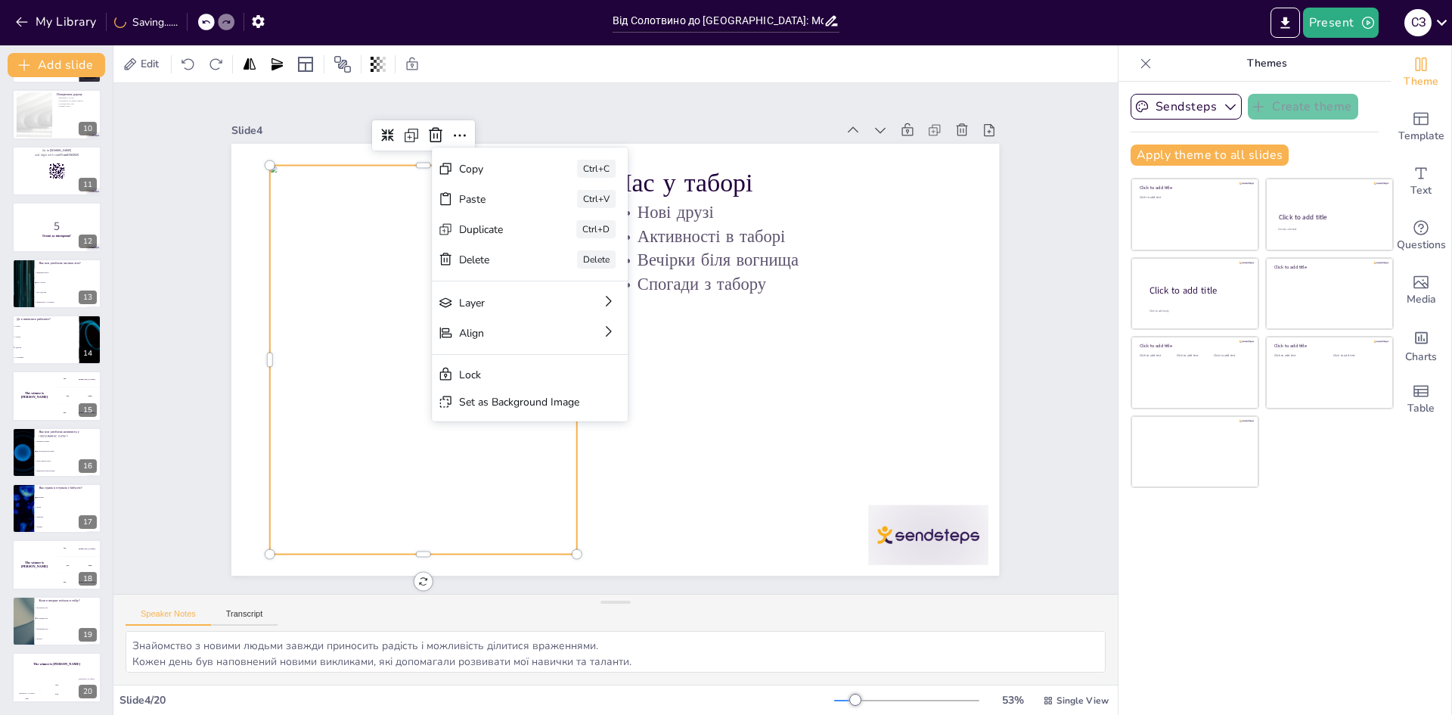
checkbox input "true"
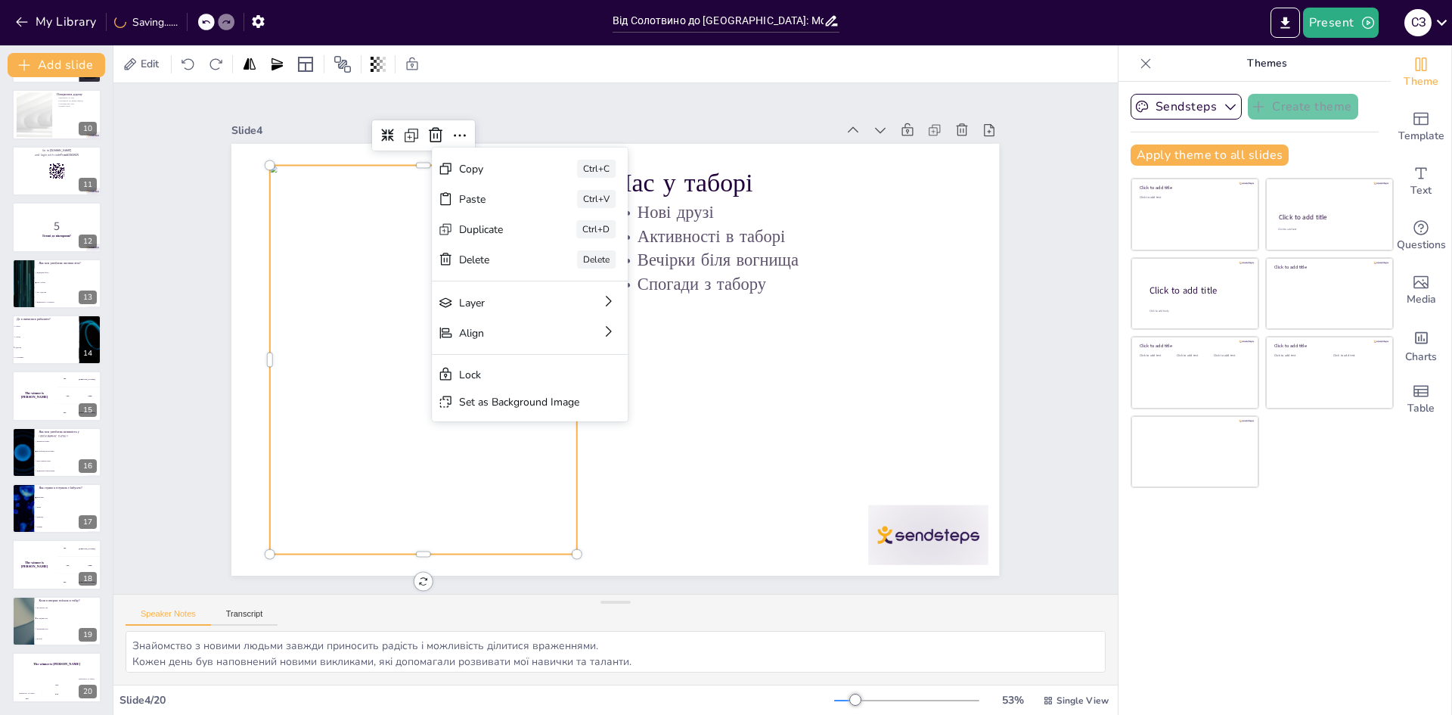
checkbox input "true"
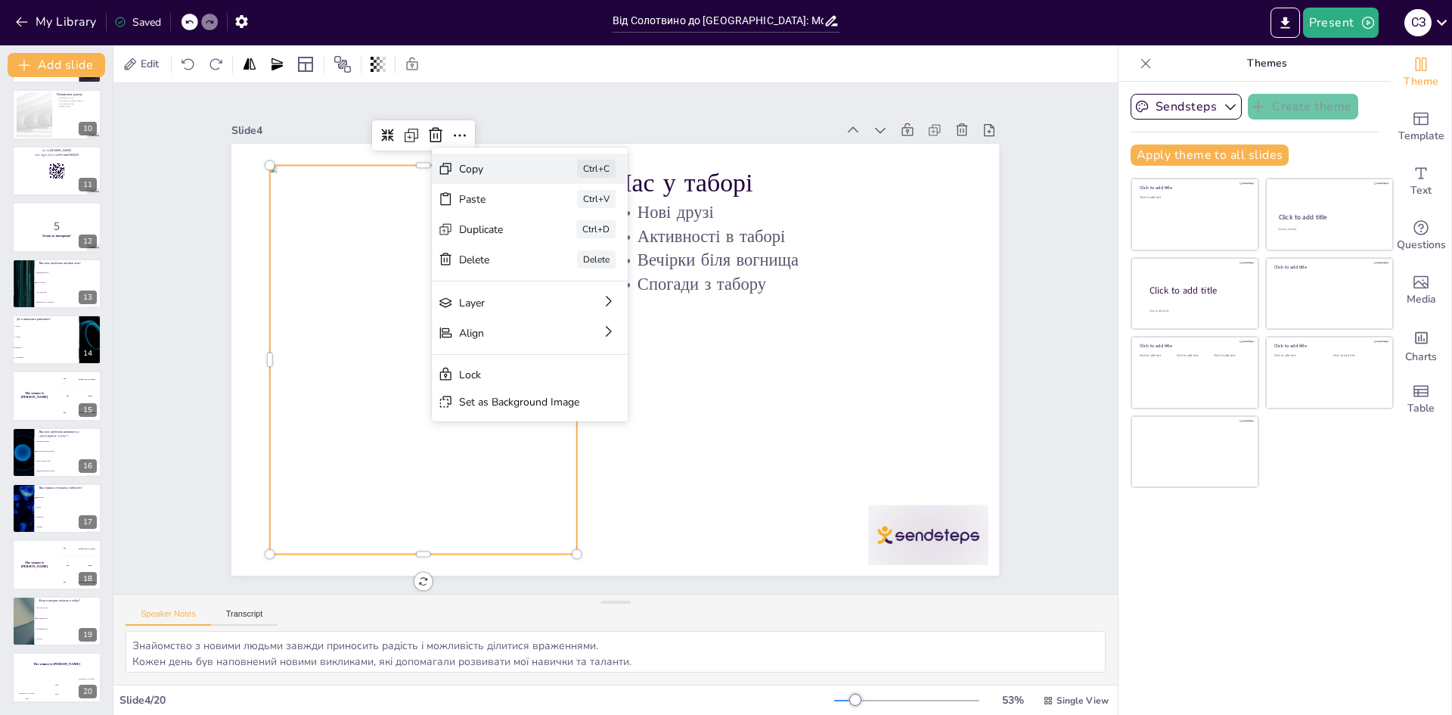
checkbox input "true"
click at [491, 168] on div "Copy" at bounding box center [497, 169] width 76 height 14
checkbox input "true"
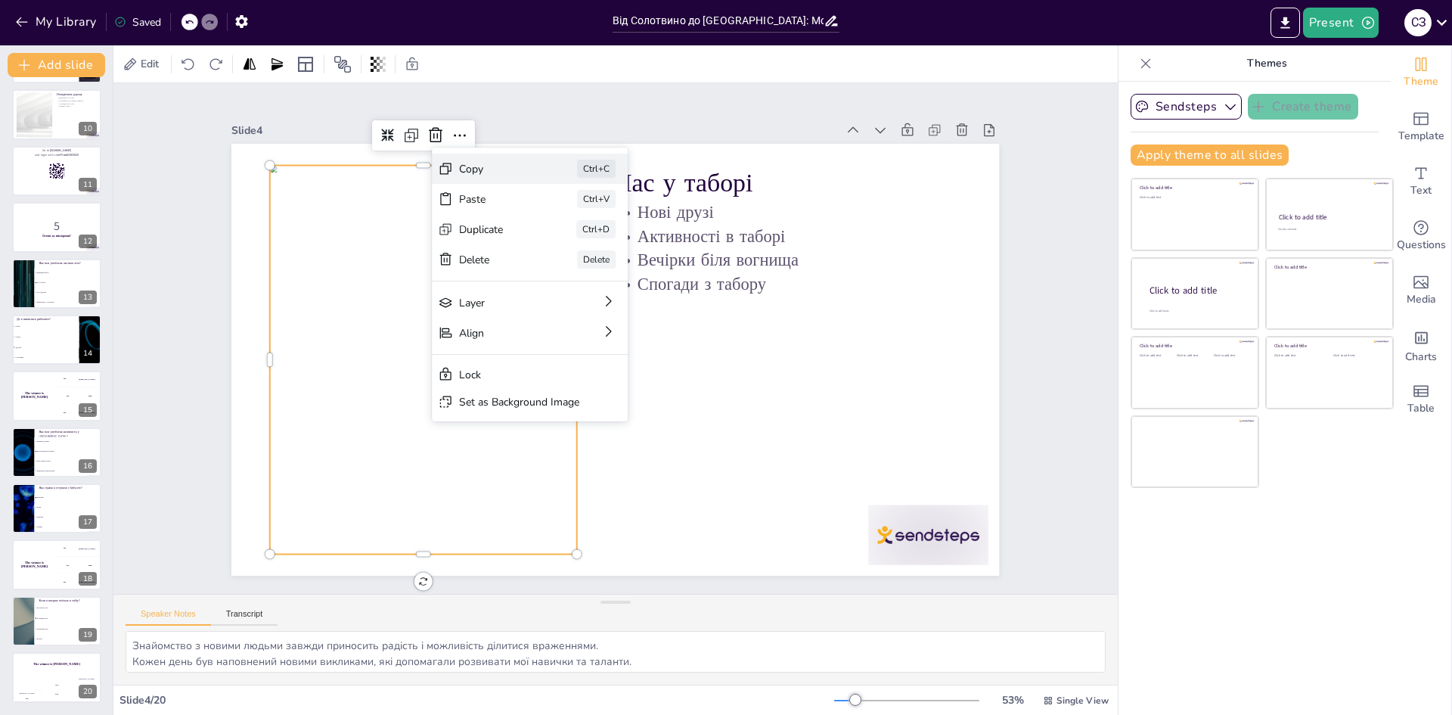
checkbox input "true"
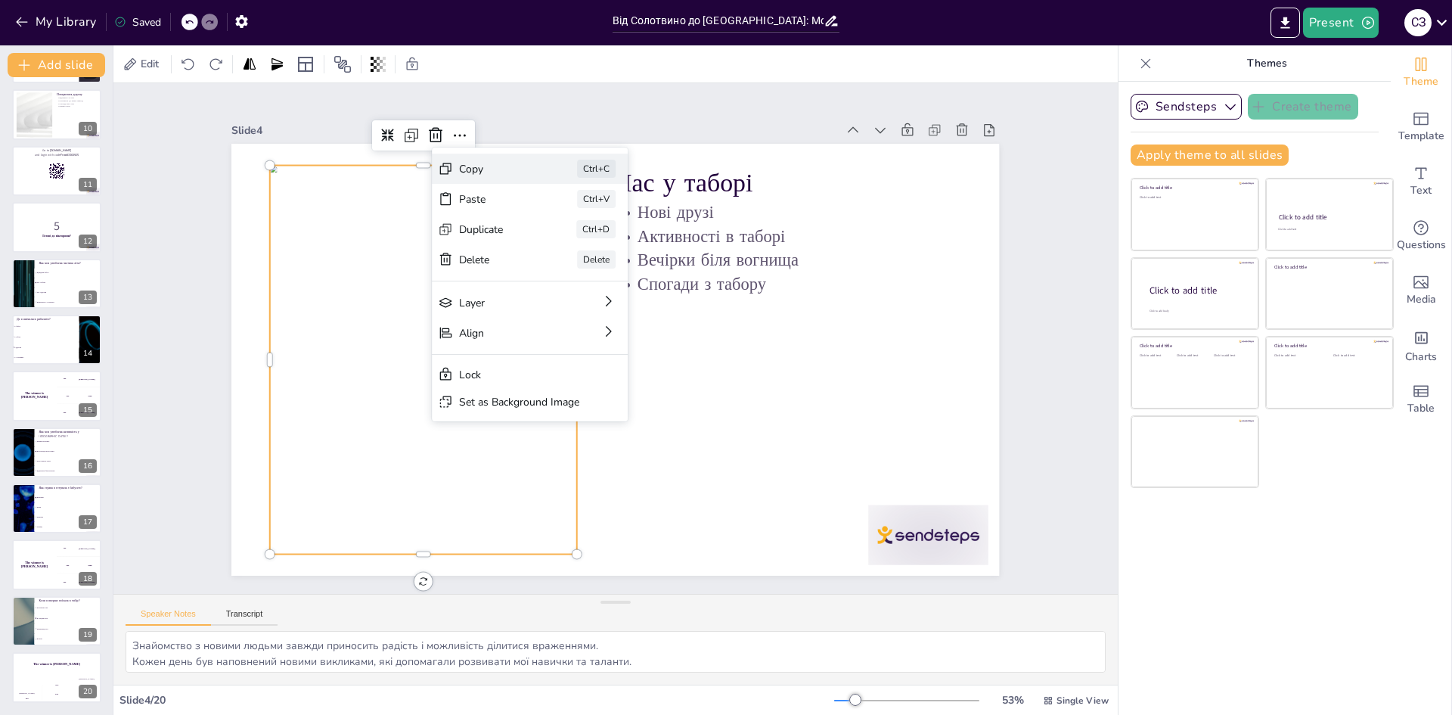
checkbox input "true"
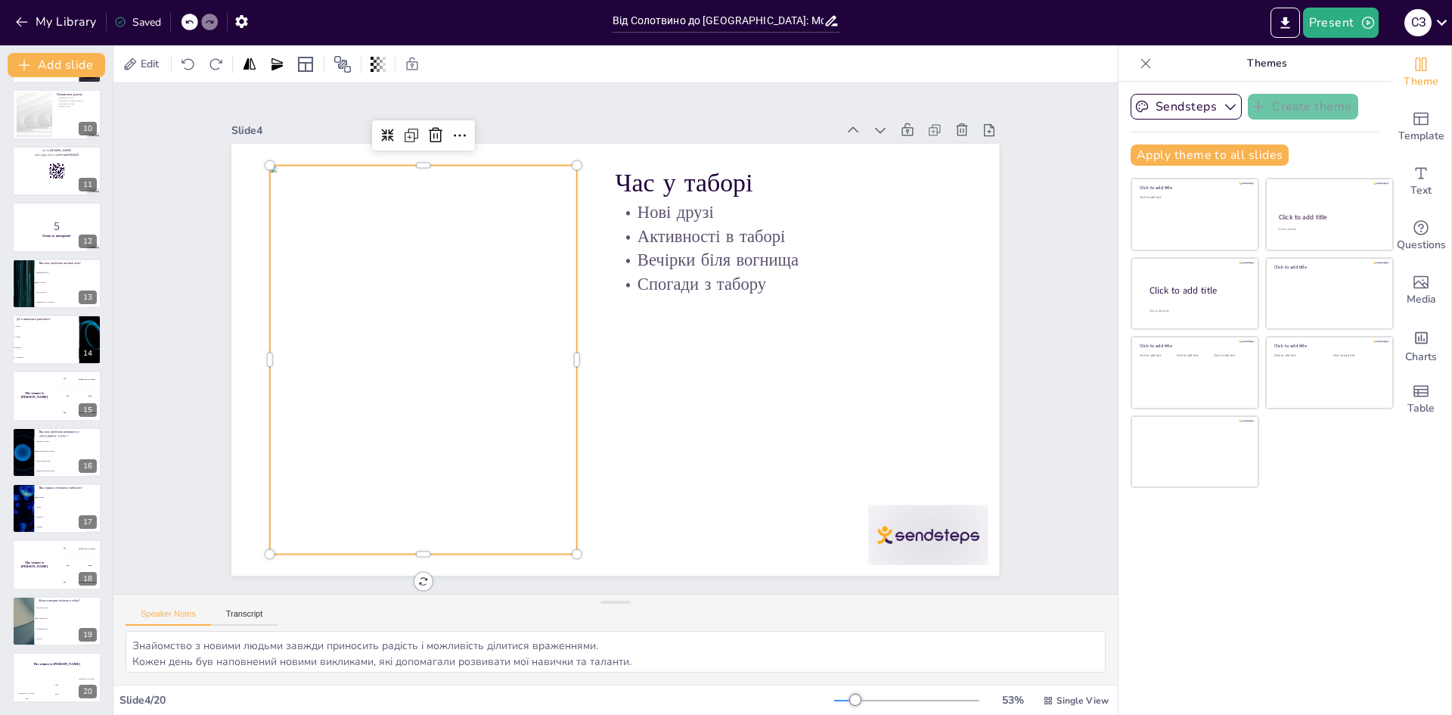
click at [465, 250] on div at bounding box center [423, 360] width 307 height 389
checkbox input "true"
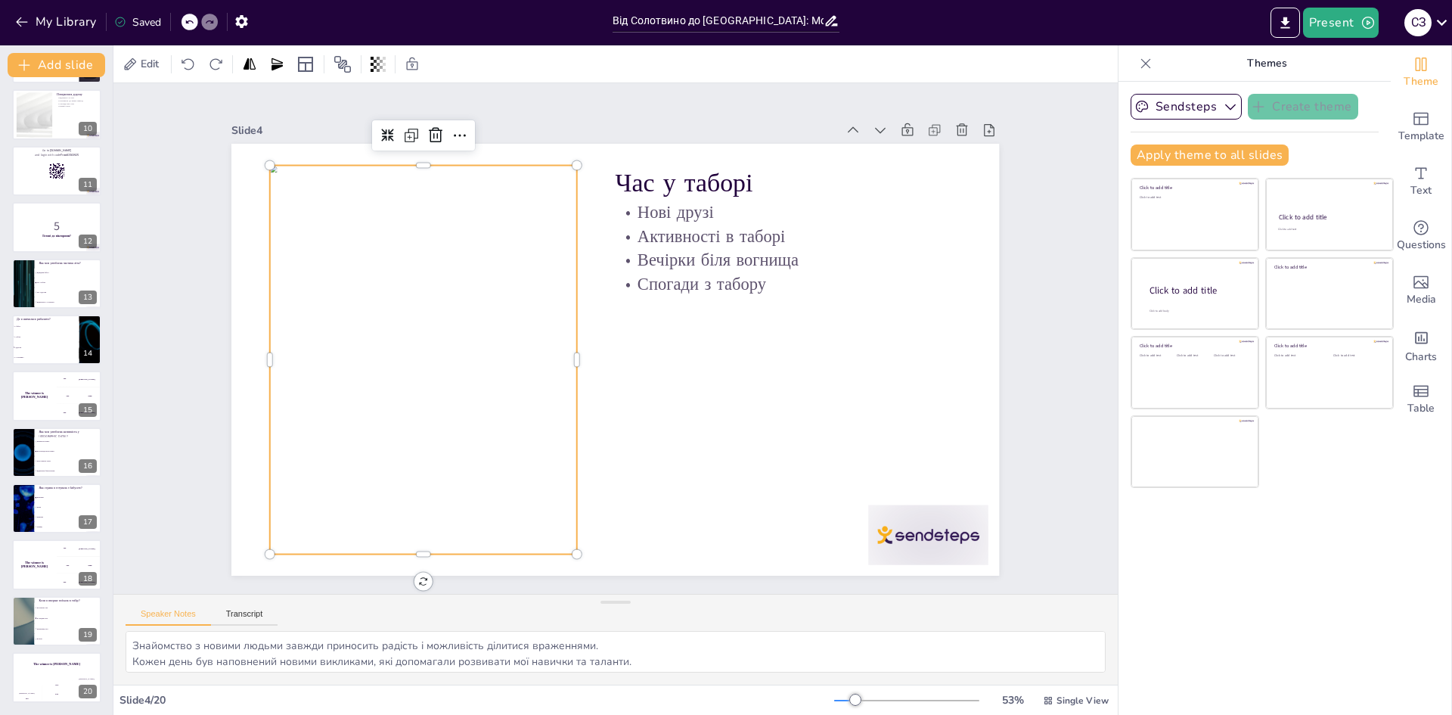
checkbox input "true"
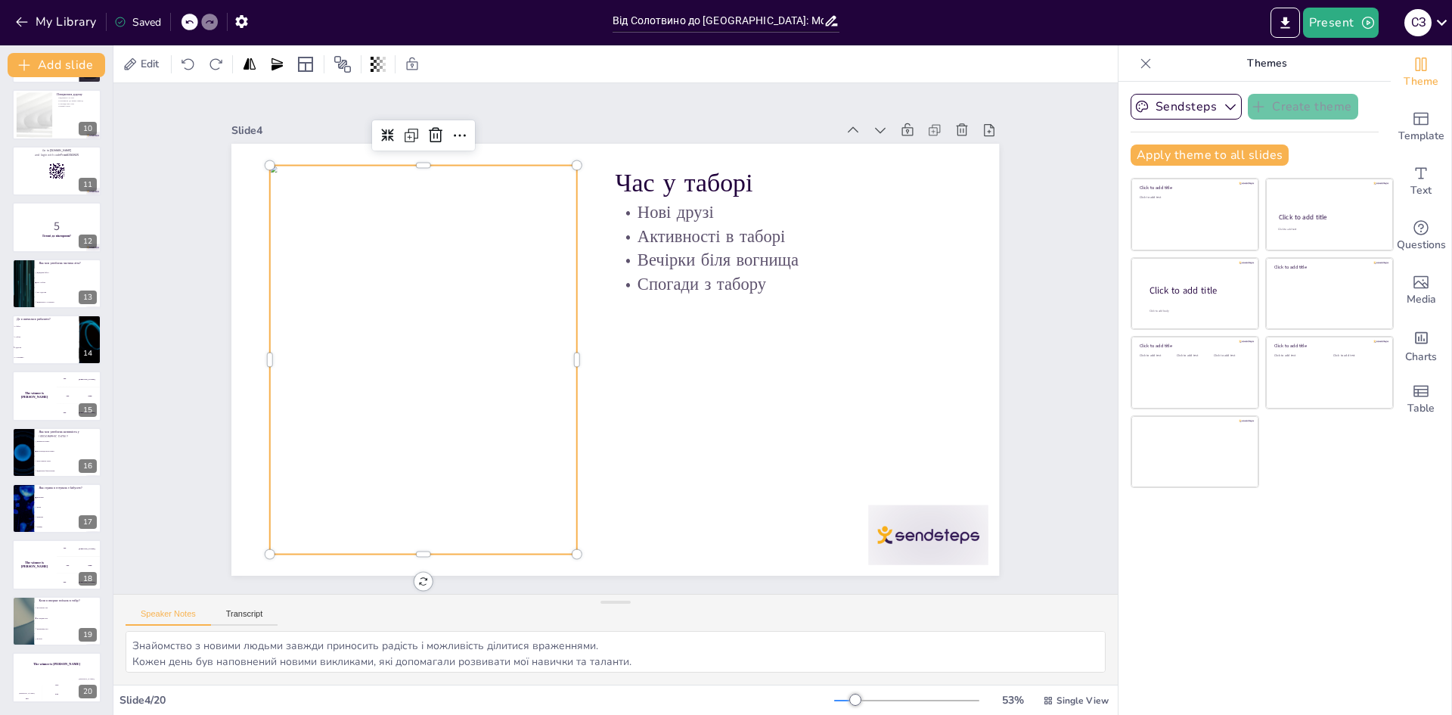
checkbox input "true"
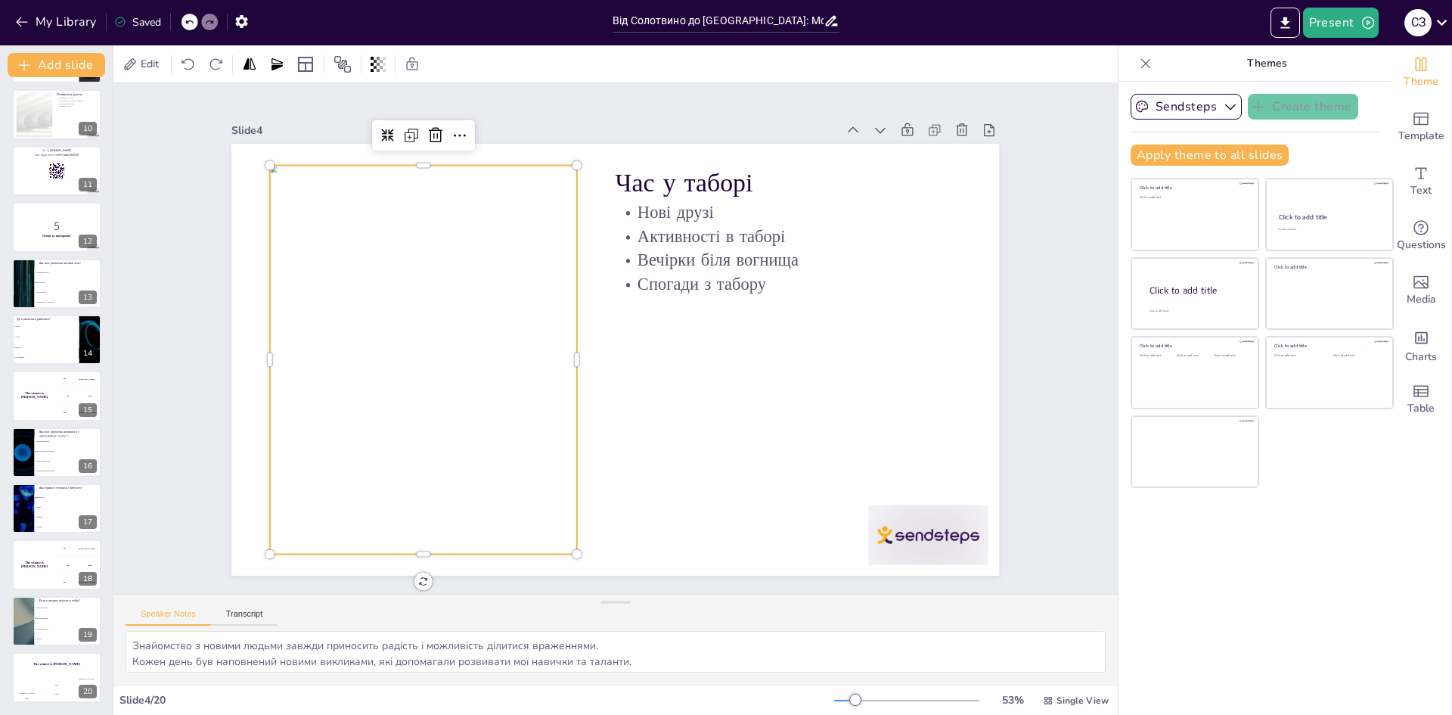
checkbox input "true"
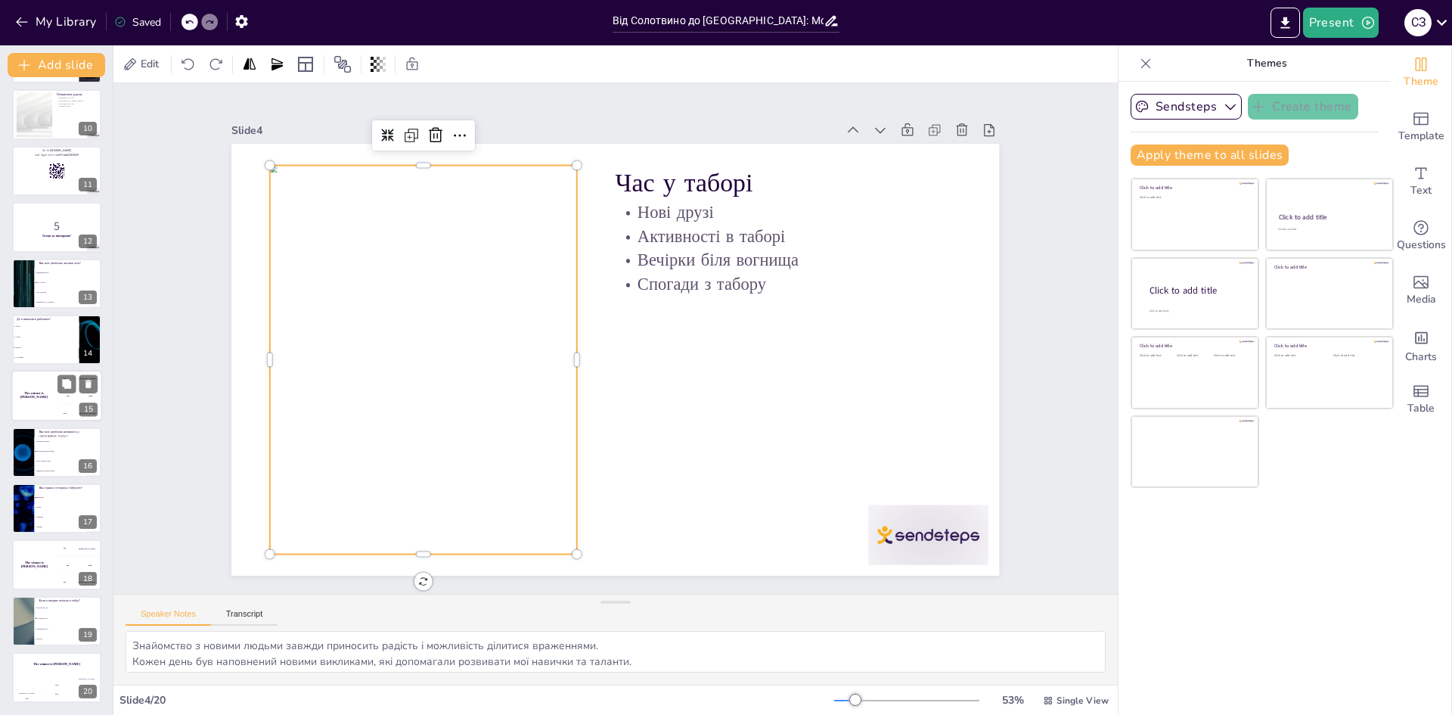
checkbox input "true"
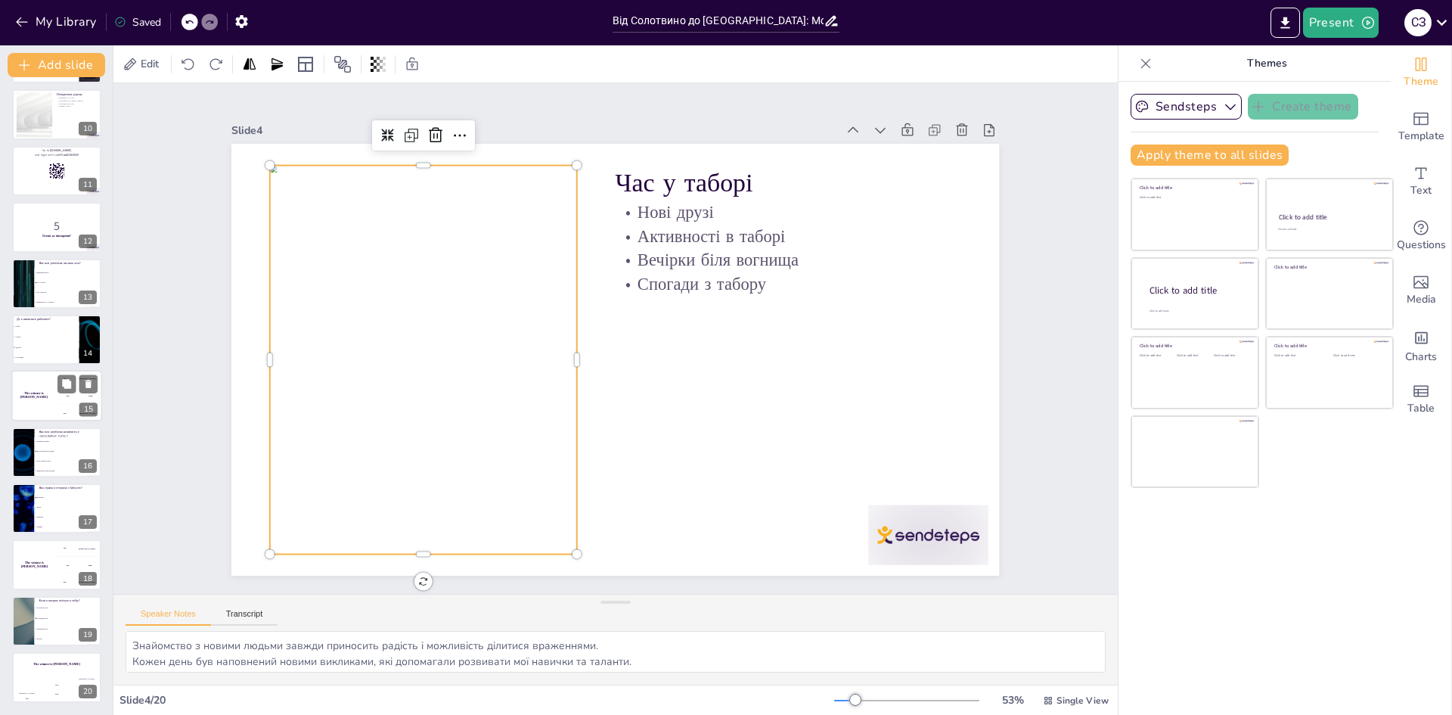
checkbox input "true"
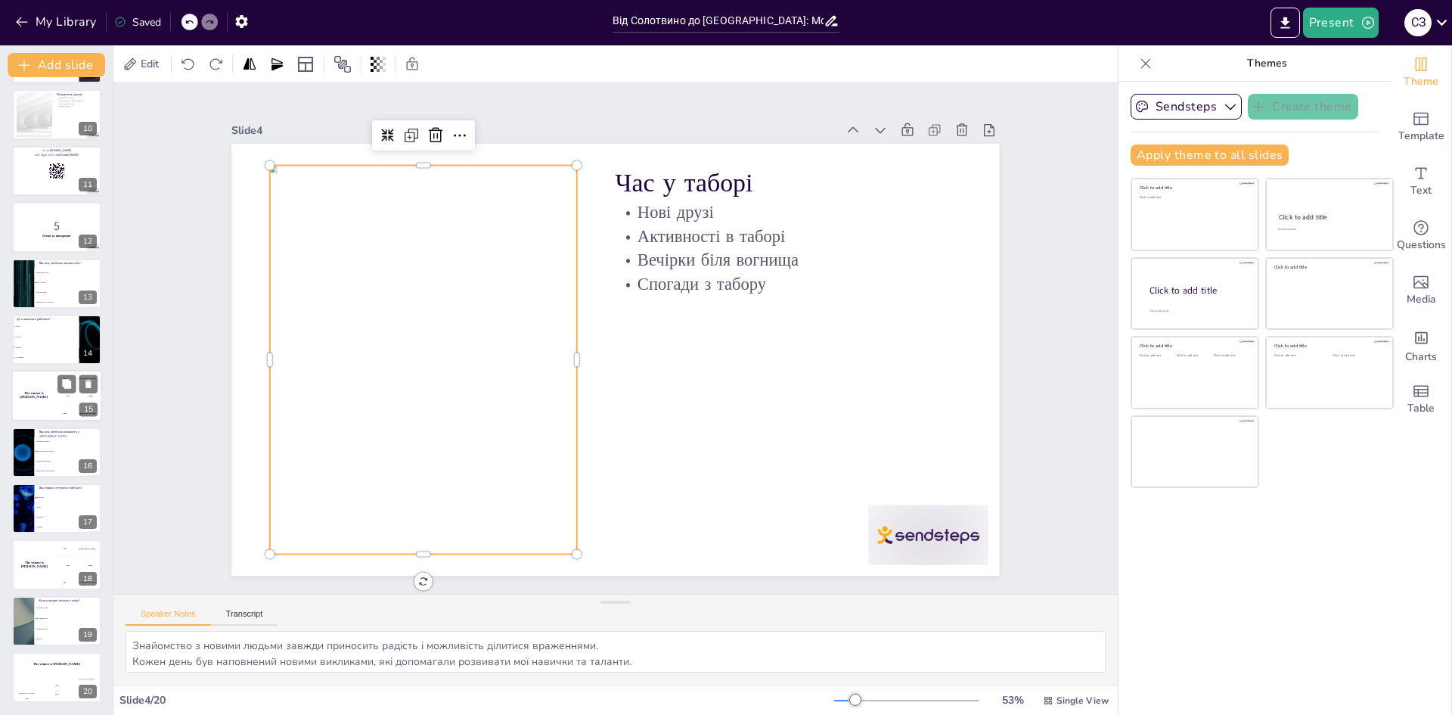
checkbox input "true"
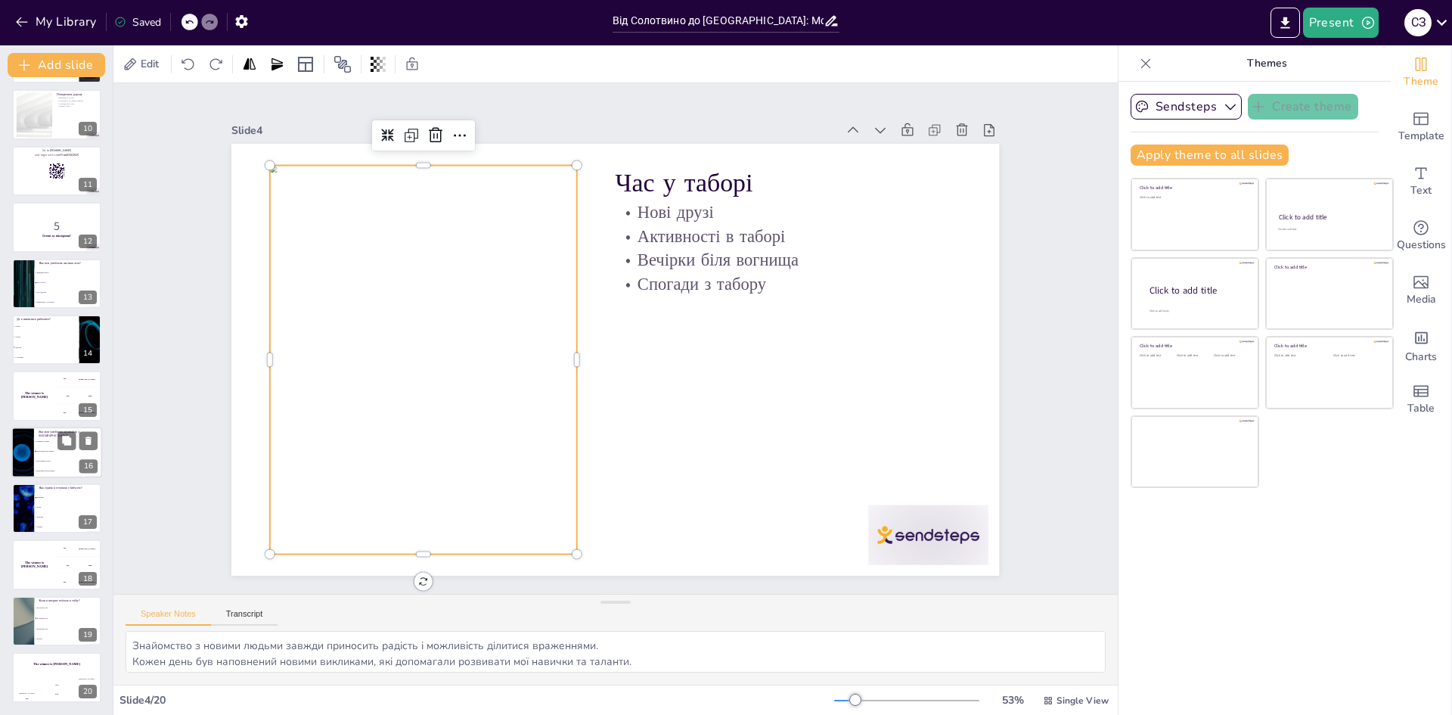
checkbox input "true"
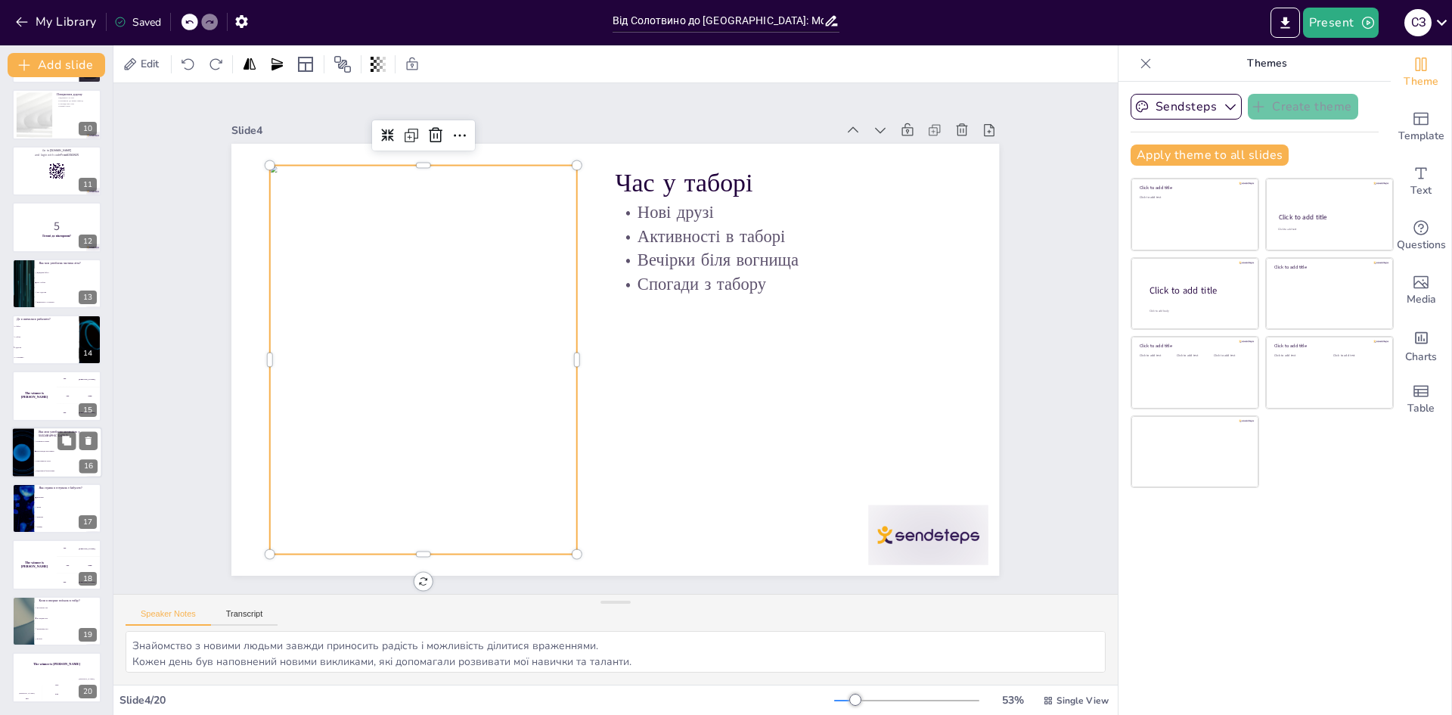
checkbox input "true"
click at [67, 471] on li "Відпочинок біля вогнища" at bounding box center [68, 471] width 68 height 10
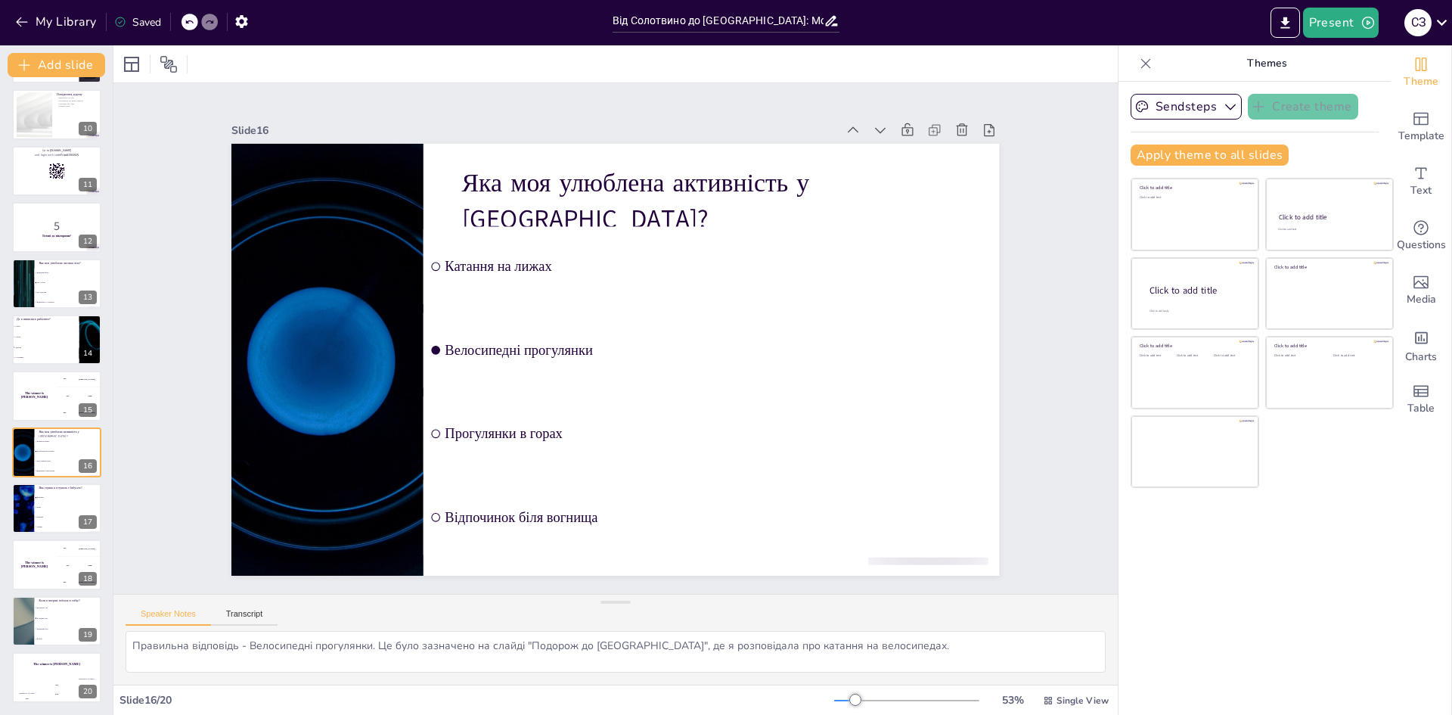
click at [36, 480] on div "Від Солотвино до [GEOGRAPHIC_DATA]: Мої літні спогади У цій презентації я поділ…" at bounding box center [56, 142] width 113 height 1119
